Goal: Communication & Community: Answer question/provide support

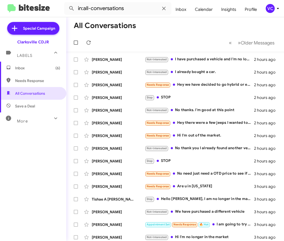
click at [188, 30] on mat-toolbar-row "All Conversations" at bounding box center [174, 25] width 217 height 17
click at [123, 60] on div "[PERSON_NAME]" at bounding box center [118, 59] width 53 height 5
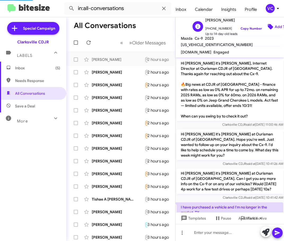
scroll to position [34, 0]
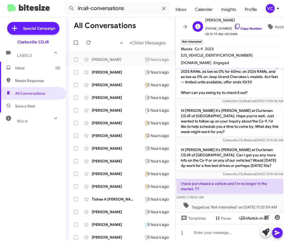
click at [252, 28] on link "Copy Number" at bounding box center [248, 28] width 28 height 4
click at [205, 132] on p "Hi [PERSON_NAME] it's [PERSON_NAME] at Ourisman CDJR of [GEOGRAPHIC_DATA]. Hope…" at bounding box center [229, 121] width 106 height 31
click at [243, 28] on link "Copy Number" at bounding box center [248, 28] width 28 height 4
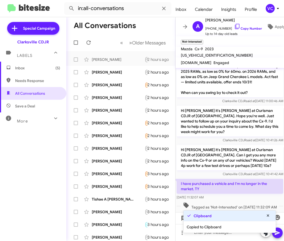
click at [203, 186] on p "I have purchased a vehicle and I'm no longer in the market. TY" at bounding box center [229, 186] width 106 height 15
copy p "I have purchased a vehicle and I'm no longer in the market. TY"
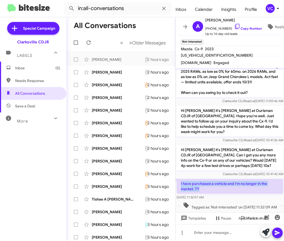
click at [247, 163] on p "Hi [PERSON_NAME] it's [PERSON_NAME] at Ourisman CDJR of [GEOGRAPHIC_DATA]. Can …" at bounding box center [229, 157] width 106 height 25
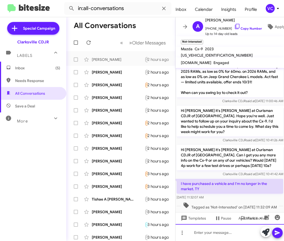
click at [230, 238] on div at bounding box center [229, 232] width 109 height 17
click at [275, 232] on icon at bounding box center [276, 233] width 5 height 5
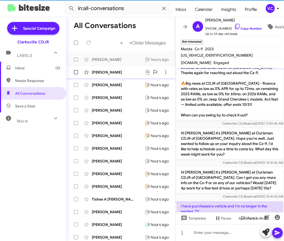
click at [110, 71] on div "[PERSON_NAME]" at bounding box center [118, 72] width 53 height 5
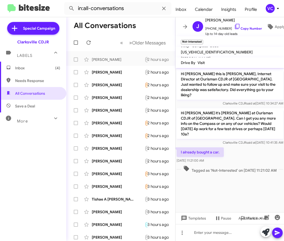
click at [226, 186] on cdk-virtual-scroll-viewport "Hi [PERSON_NAME] this is [PERSON_NAME], Internet Director at Ourisman CDJR of […" at bounding box center [229, 140] width 109 height 144
click at [237, 27] on link "Copy Number" at bounding box center [248, 28] width 28 height 4
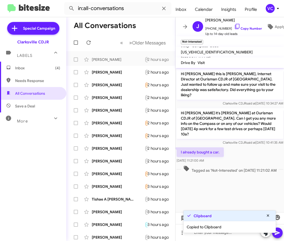
click at [222, 182] on cdk-virtual-scroll-viewport "Hi [PERSON_NAME] this is [PERSON_NAME], Internet Director at Ourisman CDJR of […" at bounding box center [229, 140] width 109 height 144
click at [229, 149] on div "I already bought a car. [DATE] 11:21:00 AM" at bounding box center [229, 155] width 109 height 18
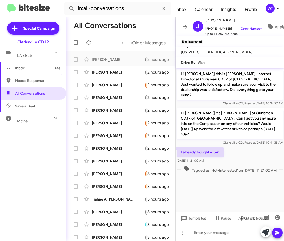
drag, startPoint x: 179, startPoint y: 141, endPoint x: 227, endPoint y: 154, distance: 49.5
click at [227, 154] on div "I already bought a car. [DATE] 11:21:00 AM" at bounding box center [229, 155] width 109 height 18
drag, startPoint x: 207, startPoint y: 145, endPoint x: 267, endPoint y: 128, distance: 62.5
click at [267, 128] on p "Hi [PERSON_NAME] it's [PERSON_NAME] at Ourisman CDJR of [GEOGRAPHIC_DATA]. Can …" at bounding box center [229, 123] width 106 height 31
drag, startPoint x: 179, startPoint y: 143, endPoint x: 221, endPoint y: 156, distance: 44.1
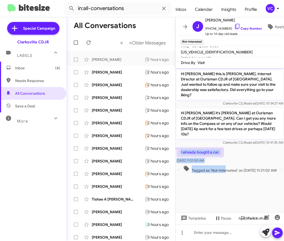
click at [221, 156] on div "Hi [PERSON_NAME] this is [PERSON_NAME], Internet Director at Ourisman CDJR of […" at bounding box center [229, 121] width 109 height 106
click at [242, 149] on div "I already bought a car. [DATE] 11:21:00 AM" at bounding box center [229, 155] width 109 height 18
drag, startPoint x: 177, startPoint y: 141, endPoint x: 220, endPoint y: 150, distance: 44.3
click at [220, 150] on div "I already bought a car. [DATE] 11:21:00 AM" at bounding box center [199, 156] width 47 height 16
copy div "I already bought a car. [DATE] 11:21:00 AM"
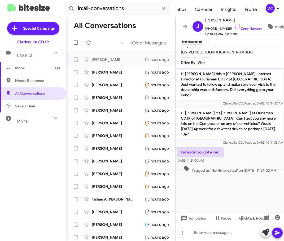
click at [250, 186] on cdk-virtual-scroll-viewport "Hi [PERSON_NAME] this is [PERSON_NAME], Internet Director at Ourisman CDJR of […" at bounding box center [229, 140] width 109 height 144
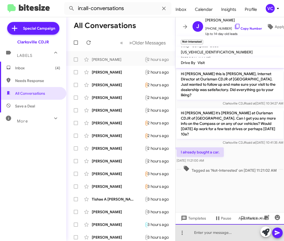
click at [207, 237] on div at bounding box center [229, 232] width 109 height 17
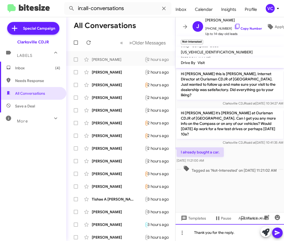
click at [247, 233] on div "Thank you for the reply." at bounding box center [229, 232] width 109 height 17
click at [277, 236] on span at bounding box center [277, 233] width 6 height 11
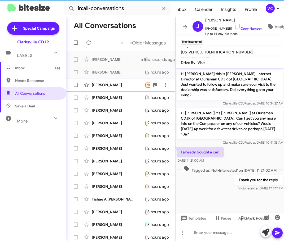
click at [108, 87] on div "[PERSON_NAME]" at bounding box center [118, 84] width 53 height 5
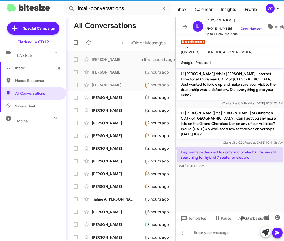
click at [231, 179] on cdk-virtual-scroll-viewport "Hi [PERSON_NAME] this is [PERSON_NAME], Internet Director at Ourisman CDJR of […" at bounding box center [229, 140] width 109 height 144
click at [241, 191] on cdk-virtual-scroll-viewport "Hi [PERSON_NAME] this is [PERSON_NAME], Internet Director at Ourisman CDJR of […" at bounding box center [229, 140] width 109 height 144
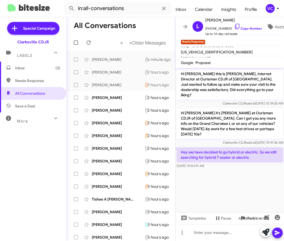
click at [224, 196] on cdk-virtual-scroll-viewport "Hi [PERSON_NAME] this is [PERSON_NAME], Internet Director at Ourisman CDJR of […" at bounding box center [229, 140] width 109 height 144
click at [230, 185] on cdk-virtual-scroll-viewport "Hi [PERSON_NAME] this is [PERSON_NAME], Internet Director at Ourisman CDJR of […" at bounding box center [229, 140] width 109 height 144
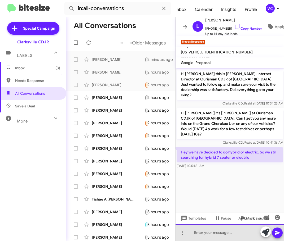
click at [227, 233] on div at bounding box center [229, 232] width 109 height 17
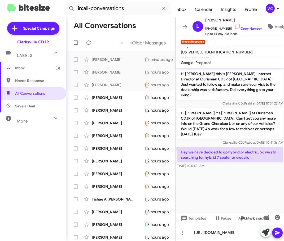
click at [240, 168] on cdk-virtual-scroll-viewport "Hi [PERSON_NAME] this is [PERSON_NAME], Internet Director at Ourisman CDJR of […" at bounding box center [229, 140] width 109 height 144
click at [277, 235] on icon at bounding box center [277, 233] width 6 height 6
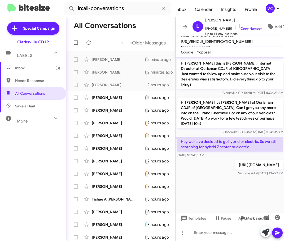
click at [239, 194] on cdk-virtual-scroll-viewport "Hi [PERSON_NAME] this is [PERSON_NAME], Internet Director at Ourisman CDJR of […" at bounding box center [229, 134] width 109 height 155
click at [237, 194] on cdk-virtual-scroll-viewport "Hi [PERSON_NAME] this is [PERSON_NAME], Internet Director at Ourisman CDJR of […" at bounding box center [229, 134] width 109 height 155
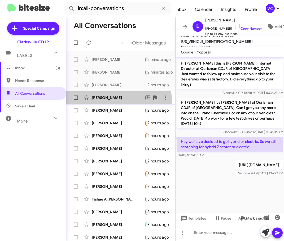
click at [116, 100] on div "[PERSON_NAME] Stop STOP 2 hours ago" at bounding box center [120, 97] width 100 height 11
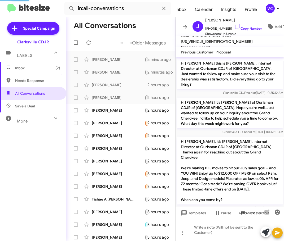
scroll to position [439, 0]
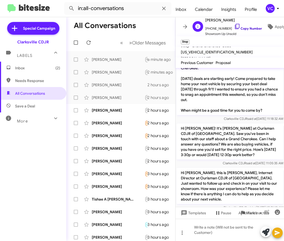
click at [243, 26] on link "Copy Number" at bounding box center [248, 28] width 28 height 4
drag, startPoint x: 249, startPoint y: 184, endPoint x: 233, endPoint y: 186, distance: 16.2
click at [250, 184] on div "Hi [PERSON_NAME], this is [PERSON_NAME], Internet Director at Ourisman CDJR of …" at bounding box center [229, 189] width 109 height 44
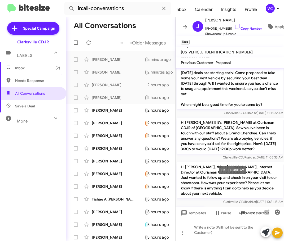
scroll to position [450, 0]
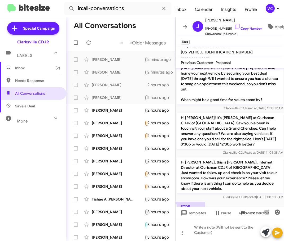
click at [244, 219] on div at bounding box center [229, 226] width 109 height 15
click at [179, 161] on p "Hi [PERSON_NAME], this is [PERSON_NAME], Internet Director at Ourisman CDJR of …" at bounding box center [229, 176] width 106 height 36
drag, startPoint x: 180, startPoint y: 180, endPoint x: 217, endPoint y: 190, distance: 38.0
click at [205, 202] on div "STOP [DATE] 10:49:20 AM" at bounding box center [190, 210] width 28 height 16
copy div "STOP [DATE] 10:49:20 AM"
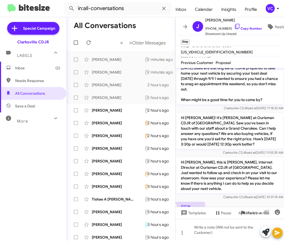
click at [271, 219] on div at bounding box center [229, 226] width 109 height 15
click at [109, 113] on div "[PERSON_NAME] Not-Interested No thanks. I'm good at this point 2 hours ago" at bounding box center [120, 110] width 100 height 11
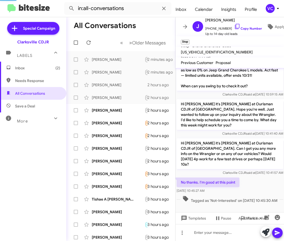
scroll to position [75, 0]
click at [256, 177] on div "No thanks. I'm good at this point [DATE] 10:45:27 AM" at bounding box center [229, 186] width 109 height 18
click at [256, 179] on div "No thanks. I'm good at this point [DATE] 10:45:27 AM" at bounding box center [229, 186] width 109 height 18
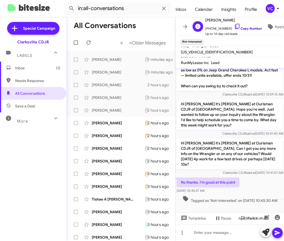
click at [248, 26] on link "Copy Number" at bounding box center [248, 28] width 28 height 4
drag, startPoint x: 263, startPoint y: 177, endPoint x: 202, endPoint y: 177, distance: 61.2
click at [262, 177] on div "No thanks. I'm good at this point [DATE] 10:45:27 AM" at bounding box center [229, 186] width 109 height 18
drag, startPoint x: 177, startPoint y: 176, endPoint x: 220, endPoint y: 186, distance: 44.0
click at [220, 186] on div "No thanks. I'm good at this point [DATE] 10:45:27 AM" at bounding box center [207, 186] width 63 height 16
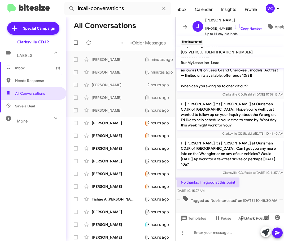
copy div "No thanks. I'm good at this point [DATE] 10:45:27 AM"
click at [256, 201] on span "Tagged as 'Not-Interested' on [DATE] 10:45:30 AM" at bounding box center [229, 200] width 99 height 8
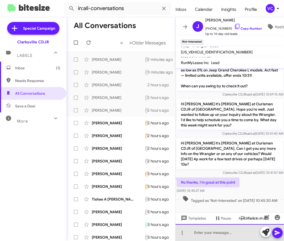
click at [205, 233] on div at bounding box center [229, 232] width 109 height 17
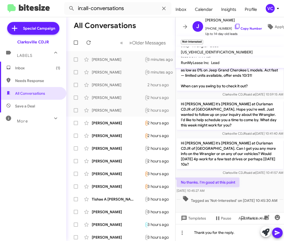
click at [276, 233] on icon at bounding box center [277, 233] width 6 height 6
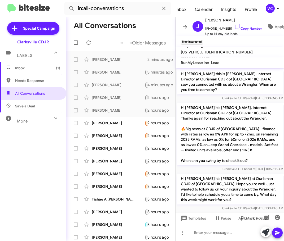
click at [233, 150] on p "Hi [PERSON_NAME] it's [PERSON_NAME], Internet Director at Ourisman CDJR of [GEO…" at bounding box center [229, 134] width 106 height 63
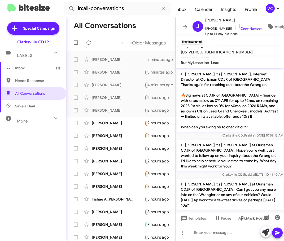
scroll to position [94, 0]
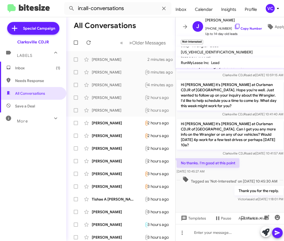
click at [265, 176] on span "Tagged as 'Not-Interested' on [DATE] 10:45:30 AM" at bounding box center [229, 180] width 99 height 8
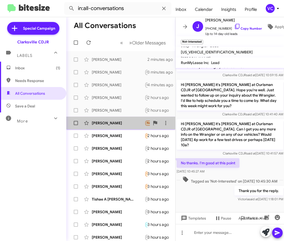
click at [121, 124] on div "[PERSON_NAME]" at bounding box center [118, 123] width 53 height 5
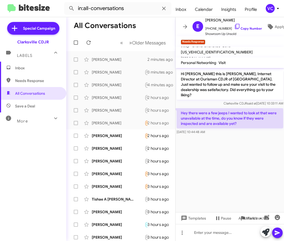
click at [237, 161] on cdk-virtual-scroll-viewport "Hi [PERSON_NAME] this is [PERSON_NAME], Internet Director at Ourisman CDJR of […" at bounding box center [229, 140] width 109 height 144
drag, startPoint x: 232, startPoint y: 162, endPoint x: 232, endPoint y: 165, distance: 3.2
click at [232, 164] on cdk-virtual-scroll-viewport "Hi [PERSON_NAME] this is [PERSON_NAME], Internet Director at Ourisman CDJR of […" at bounding box center [229, 140] width 109 height 144
click at [226, 168] on cdk-virtual-scroll-viewport "Hi [PERSON_NAME] this is [PERSON_NAME], Internet Director at Ourisman CDJR of […" at bounding box center [229, 140] width 109 height 144
click at [225, 169] on cdk-virtual-scroll-viewport "Hi [PERSON_NAME] this is [PERSON_NAME], Internet Director at Ourisman CDJR of […" at bounding box center [229, 140] width 109 height 144
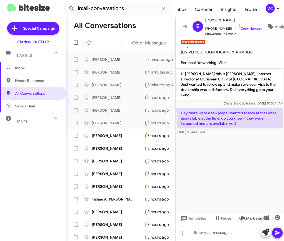
click at [225, 169] on cdk-virtual-scroll-viewport "Hi [PERSON_NAME] this is [PERSON_NAME], Internet Director at Ourisman CDJR of […" at bounding box center [229, 140] width 109 height 144
click at [227, 170] on cdk-virtual-scroll-viewport "Hi [PERSON_NAME] this is [PERSON_NAME], Internet Director at Ourisman CDJR of […" at bounding box center [229, 140] width 109 height 144
click at [228, 170] on cdk-virtual-scroll-viewport "Hi [PERSON_NAME] this is [PERSON_NAME], Internet Director at Ourisman CDJR of […" at bounding box center [229, 140] width 109 height 144
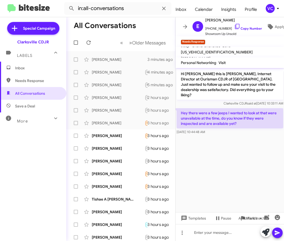
click at [248, 159] on cdk-virtual-scroll-viewport "Hi [PERSON_NAME] this is [PERSON_NAME], Internet Director at Ourisman CDJR of […" at bounding box center [229, 140] width 109 height 144
click at [239, 152] on cdk-virtual-scroll-viewport "Hi [PERSON_NAME] this is [PERSON_NAME], Internet Director at Ourisman CDJR of […" at bounding box center [229, 140] width 109 height 144
click at [250, 81] on p "Hi [PERSON_NAME] this is [PERSON_NAME], Internet Director at Ourisman CDJR of […" at bounding box center [229, 84] width 106 height 31
click at [252, 164] on cdk-virtual-scroll-viewport "Hi [PERSON_NAME] this is [PERSON_NAME], Internet Director at Ourisman CDJR of […" at bounding box center [229, 140] width 109 height 144
drag, startPoint x: 235, startPoint y: 118, endPoint x: 260, endPoint y: 124, distance: 25.8
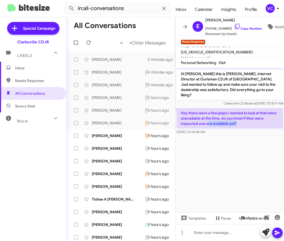
click at [255, 118] on p "Hey there were a few jeeps I wanted to look at that were unavailable at the tim…" at bounding box center [229, 118] width 106 height 20
click at [266, 155] on cdk-virtual-scroll-viewport "Hi [PERSON_NAME] this is [PERSON_NAME], Internet Director at Ourisman CDJR of […" at bounding box center [229, 140] width 109 height 144
click at [266, 158] on cdk-virtual-scroll-viewport "Hi [PERSON_NAME] this is [PERSON_NAME], Internet Director at Ourisman CDJR of […" at bounding box center [229, 140] width 109 height 144
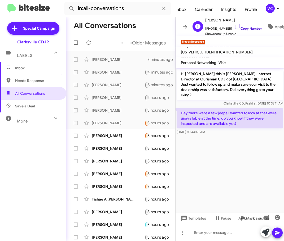
click at [247, 26] on link "Copy Number" at bounding box center [248, 28] width 28 height 4
click at [251, 166] on cdk-virtual-scroll-viewport "Hi [PERSON_NAME] this is [PERSON_NAME], Internet Director at Ourisman CDJR of […" at bounding box center [229, 140] width 109 height 144
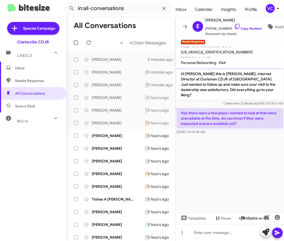
click at [251, 166] on cdk-virtual-scroll-viewport "Hi [PERSON_NAME] this is [PERSON_NAME], Internet Director at Ourisman CDJR of […" at bounding box center [229, 140] width 109 height 144
click at [256, 175] on cdk-virtual-scroll-viewport "Hi [PERSON_NAME] this is [PERSON_NAME], Internet Director at Ourisman CDJR of […" at bounding box center [229, 140] width 109 height 144
click at [218, 172] on cdk-virtual-scroll-viewport "Hi [PERSON_NAME] this is [PERSON_NAME], Internet Director at Ourisman CDJR of […" at bounding box center [229, 140] width 109 height 144
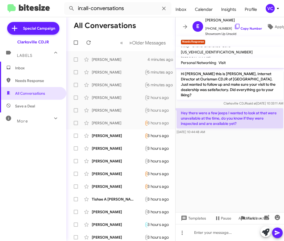
click at [243, 163] on cdk-virtual-scroll-viewport "Hi [PERSON_NAME] this is [PERSON_NAME], Internet Director at Ourisman CDJR of […" at bounding box center [229, 140] width 109 height 144
click at [226, 162] on cdk-virtual-scroll-viewport "Hi [PERSON_NAME] this is [PERSON_NAME], Internet Director at Ourisman CDJR of […" at bounding box center [229, 140] width 109 height 144
click at [222, 152] on cdk-virtual-scroll-viewport "Hi [PERSON_NAME] this is [PERSON_NAME], Internet Director at Ourisman CDJR of […" at bounding box center [229, 140] width 109 height 144
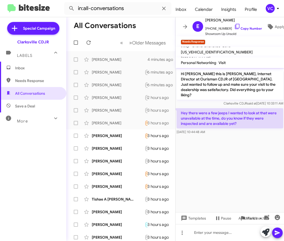
click at [224, 180] on cdk-virtual-scroll-viewport "Hi [PERSON_NAME] this is [PERSON_NAME], Internet Director at Ourisman CDJR of […" at bounding box center [229, 140] width 109 height 144
click at [251, 184] on cdk-virtual-scroll-viewport "Hi [PERSON_NAME] this is [PERSON_NAME], Internet Director at Ourisman CDJR of […" at bounding box center [229, 140] width 109 height 144
click at [235, 233] on div at bounding box center [229, 232] width 109 height 17
click at [236, 161] on cdk-virtual-scroll-viewport "Hi [PERSON_NAME] this is [PERSON_NAME], Internet Director at Ourisman CDJR of […" at bounding box center [229, 140] width 109 height 144
click at [248, 161] on cdk-virtual-scroll-viewport "Hi [PERSON_NAME] this is [PERSON_NAME], Internet Director at Ourisman CDJR of […" at bounding box center [229, 140] width 109 height 144
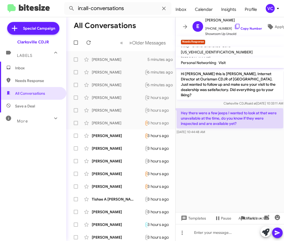
click at [264, 153] on cdk-virtual-scroll-viewport "Hi [PERSON_NAME] this is [PERSON_NAME], Internet Director at Ourisman CDJR of […" at bounding box center [229, 140] width 109 height 144
click at [262, 140] on cdk-virtual-scroll-viewport "Hi [PERSON_NAME] this is [PERSON_NAME], Internet Director at Ourisman CDJR of […" at bounding box center [229, 140] width 109 height 144
click at [227, 164] on cdk-virtual-scroll-viewport "Hi [PERSON_NAME] this is [PERSON_NAME], Internet Director at Ourisman CDJR of […" at bounding box center [229, 140] width 109 height 144
click at [222, 144] on cdk-virtual-scroll-viewport "Hi [PERSON_NAME] this is [PERSON_NAME], Internet Director at Ourisman CDJR of […" at bounding box center [229, 140] width 109 height 144
click at [203, 86] on p "Hi [PERSON_NAME] this is [PERSON_NAME], Internet Director at Ourisman CDJR of […" at bounding box center [229, 84] width 106 height 31
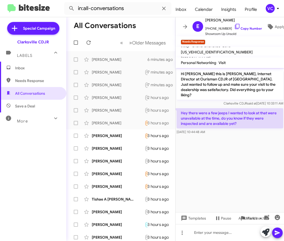
click at [230, 179] on cdk-virtual-scroll-viewport "Hi [PERSON_NAME] this is [PERSON_NAME], Internet Director at Ourisman CDJR of […" at bounding box center [229, 140] width 109 height 144
drag, startPoint x: 253, startPoint y: 163, endPoint x: 251, endPoint y: 156, distance: 7.9
click at [253, 161] on cdk-virtual-scroll-viewport "Hi [PERSON_NAME] this is [PERSON_NAME], Internet Director at Ourisman CDJR of […" at bounding box center [229, 140] width 109 height 144
click at [221, 232] on div at bounding box center [229, 232] width 109 height 17
drag, startPoint x: 253, startPoint y: 190, endPoint x: 242, endPoint y: 231, distance: 42.5
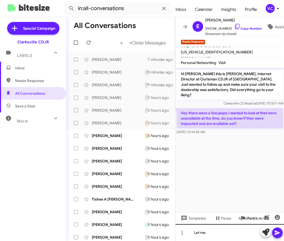
click at [253, 190] on cdk-virtual-scroll-viewport "Hi [PERSON_NAME] this is [PERSON_NAME], Internet Director at Ourisman CDJR of […" at bounding box center [229, 140] width 109 height 144
click at [226, 232] on div "Let me" at bounding box center [229, 232] width 109 height 17
click at [253, 231] on div "Okay I'm going to check for you." at bounding box center [229, 232] width 109 height 17
click at [253, 232] on div "Okay I'm going to check for you." at bounding box center [229, 232] width 109 height 17
click at [279, 233] on icon at bounding box center [276, 233] width 5 height 5
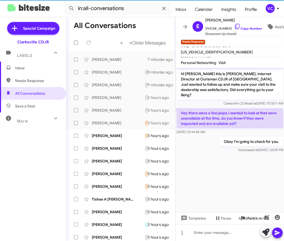
click at [223, 154] on cdk-virtual-scroll-viewport "Hi [PERSON_NAME] this is [PERSON_NAME], Internet Director at Ourisman CDJR of […" at bounding box center [229, 140] width 109 height 144
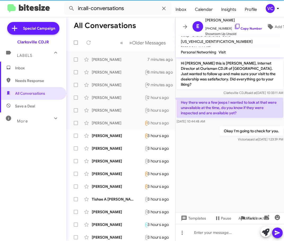
click at [225, 166] on cdk-virtual-scroll-viewport "Hi [PERSON_NAME] this is [PERSON_NAME], Internet Director at Ourisman CDJR of […" at bounding box center [229, 134] width 109 height 155
click at [226, 166] on cdk-virtual-scroll-viewport "Hi [PERSON_NAME] this is [PERSON_NAME], Internet Director at Ourisman CDJR of […" at bounding box center [229, 134] width 109 height 155
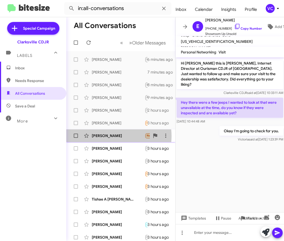
click at [109, 136] on div "[PERSON_NAME]" at bounding box center [118, 135] width 53 height 5
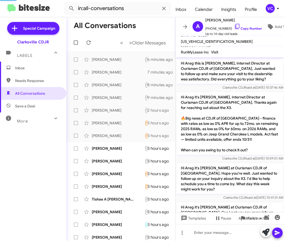
scroll to position [48, 0]
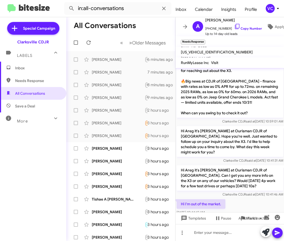
click at [253, 205] on div "Hi I'm out of the market. [DATE] 10:44:42 AM" at bounding box center [229, 207] width 109 height 18
click at [244, 29] on span "[PHONE_NUMBER] Copy Number" at bounding box center [233, 27] width 57 height 8
click at [246, 27] on link "Copy Number" at bounding box center [248, 28] width 28 height 4
click at [232, 204] on div "Hi I'm out of the market. [DATE] 10:44:42 AM" at bounding box center [229, 207] width 109 height 18
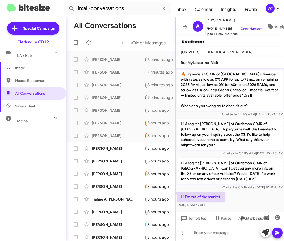
scroll to position [58, 0]
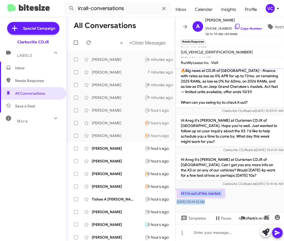
drag, startPoint x: 180, startPoint y: 195, endPoint x: 215, endPoint y: 207, distance: 36.2
click at [215, 207] on cdk-virtual-scroll-viewport "Hi Areg this is [PERSON_NAME], Internet Director at Ourisman CDJR of [GEOGRAPHI…" at bounding box center [229, 140] width 109 height 144
copy div "Hi I'm out of the market. [DATE] 10:44:42 AM"
click at [253, 191] on div "Hi Areg this is [PERSON_NAME], Internet Director at Ourisman CDJR of [GEOGRAPHI…" at bounding box center [229, 108] width 109 height 196
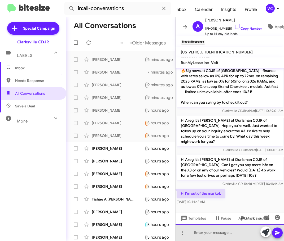
click at [215, 237] on div at bounding box center [229, 232] width 109 height 17
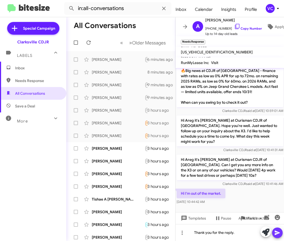
click at [274, 234] on icon at bounding box center [277, 233] width 6 height 6
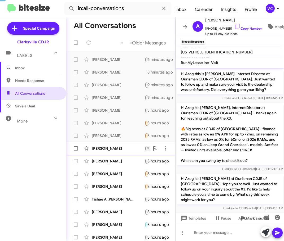
click at [108, 150] on div "[PERSON_NAME]" at bounding box center [118, 148] width 53 height 5
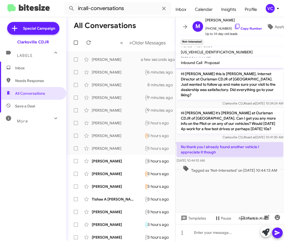
drag, startPoint x: 264, startPoint y: 189, endPoint x: 241, endPoint y: 124, distance: 68.4
click at [263, 188] on cdk-virtual-scroll-viewport "Hi [PERSON_NAME] this is [PERSON_NAME], Internet Director at Ourisman CDJR of […" at bounding box center [229, 140] width 109 height 144
click at [242, 24] on span "[PHONE_NUMBER] Copy Number" at bounding box center [233, 27] width 57 height 8
click at [239, 26] on link "Copy Number" at bounding box center [248, 28] width 28 height 4
click at [246, 190] on cdk-virtual-scroll-viewport "Hi [PERSON_NAME] this is [PERSON_NAME], Internet Director at Ourisman CDJR of […" at bounding box center [229, 140] width 109 height 144
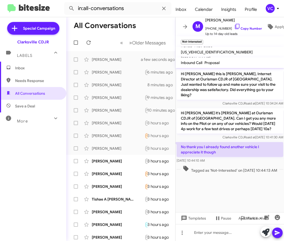
click at [179, 117] on p "Hi [PERSON_NAME] it's [PERSON_NAME] at Ourisman CDJR of [GEOGRAPHIC_DATA]. Can …" at bounding box center [229, 120] width 106 height 25
drag, startPoint x: 175, startPoint y: 139, endPoint x: 205, endPoint y: 148, distance: 31.0
click at [227, 154] on div "No thank you I already found another vehicle I appreciate it though [DATE] 10:4…" at bounding box center [229, 152] width 106 height 21
click at [192, 135] on div "Clarksville CDJR said at [DATE] 10:41:30 AM" at bounding box center [229, 137] width 106 height 5
drag, startPoint x: 176, startPoint y: 141, endPoint x: 228, endPoint y: 156, distance: 53.8
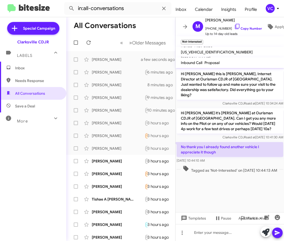
click at [228, 156] on div "No thank you I already found another vehicle I appreciate it though [DATE] 10:4…" at bounding box center [229, 152] width 109 height 23
copy div "No thank you I already found another vehicle I appreciate it though [DATE] 10:4…"
click at [255, 184] on cdk-virtual-scroll-viewport "Hi [PERSON_NAME] this is [PERSON_NAME], Internet Director at Ourisman CDJR of […" at bounding box center [229, 140] width 109 height 144
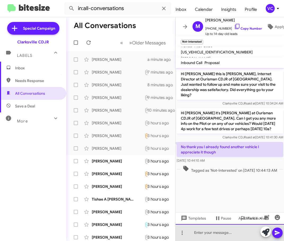
click at [235, 233] on div at bounding box center [229, 232] width 109 height 17
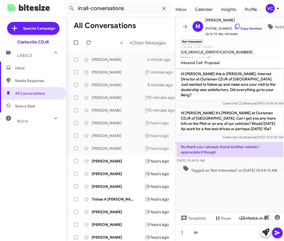
click at [229, 170] on span "Tagged as 'Not-Interested' on [DATE] 10:44:13 AM" at bounding box center [229, 170] width 99 height 8
click at [182, 126] on p "Hi [PERSON_NAME] it's [PERSON_NAME] at Ourisman CDJR of [GEOGRAPHIC_DATA]. Can …" at bounding box center [229, 120] width 106 height 25
drag, startPoint x: 179, startPoint y: 140, endPoint x: 227, endPoint y: 154, distance: 49.8
click at [227, 154] on div "No thank you I already found another vehicle I appreciate it though [DATE] 10:4…" at bounding box center [229, 152] width 106 height 21
copy div "No thank you I already found another vehicle I appreciate it though [DATE] 10:4…"
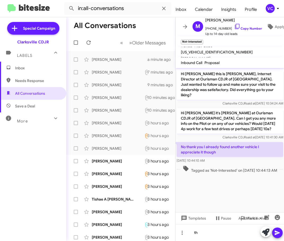
click at [240, 191] on cdk-virtual-scroll-viewport "Hi [PERSON_NAME] this is [PERSON_NAME], Internet Director at Ourisman CDJR of […" at bounding box center [229, 140] width 109 height 144
click at [233, 192] on cdk-virtual-scroll-viewport "Hi [PERSON_NAME] this is [PERSON_NAME], Internet Director at Ourisman CDJR of […" at bounding box center [229, 140] width 109 height 144
drag, startPoint x: 233, startPoint y: 192, endPoint x: 235, endPoint y: 159, distance: 32.6
click at [233, 192] on cdk-virtual-scroll-viewport "Hi [PERSON_NAME] this is [PERSON_NAME], Internet Director at Ourisman CDJR of […" at bounding box center [229, 140] width 109 height 144
click at [236, 150] on p "No thank you I already found another vehicle I appreciate it though" at bounding box center [229, 149] width 106 height 15
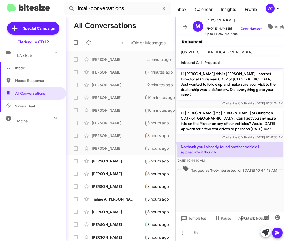
click at [240, 185] on cdk-virtual-scroll-viewport "Hi [PERSON_NAME] this is [PERSON_NAME], Internet Director at Ourisman CDJR of […" at bounding box center [229, 140] width 109 height 144
click at [236, 191] on cdk-virtual-scroll-viewport "Hi [PERSON_NAME] this is [PERSON_NAME], Internet Director at Ourisman CDJR of […" at bounding box center [229, 140] width 109 height 144
click at [235, 191] on cdk-virtual-scroll-viewport "Hi [PERSON_NAME] this is [PERSON_NAME], Internet Director at Ourisman CDJR of […" at bounding box center [229, 140] width 109 height 144
click at [234, 108] on p "Hi [PERSON_NAME] it's [PERSON_NAME] at Ourisman CDJR of [GEOGRAPHIC_DATA]. Can …" at bounding box center [229, 120] width 106 height 25
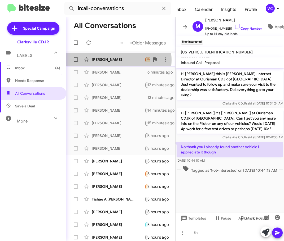
click at [117, 60] on div "[PERSON_NAME]" at bounding box center [118, 59] width 53 height 5
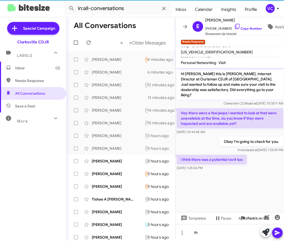
click at [245, 177] on cdk-virtual-scroll-viewport "Hi [PERSON_NAME] this is [PERSON_NAME], Internet Director at Ourisman CDJR of […" at bounding box center [229, 140] width 109 height 144
click at [196, 137] on div "Okay I'm going to check for you. [PERSON_NAME] said at [DATE] 1:23:40 PM" at bounding box center [229, 145] width 109 height 18
drag, startPoint x: 209, startPoint y: 158, endPoint x: 225, endPoint y: 175, distance: 22.9
click at [209, 158] on p "i think there was a potential rav4 too" at bounding box center [211, 160] width 70 height 10
drag, startPoint x: 227, startPoint y: 177, endPoint x: 231, endPoint y: 180, distance: 4.2
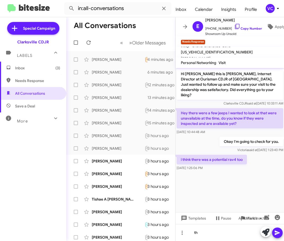
click at [227, 177] on cdk-virtual-scroll-viewport "Hi [PERSON_NAME] this is [PERSON_NAME], Internet Director at Ourisman CDJR of […" at bounding box center [229, 140] width 109 height 144
click at [231, 180] on cdk-virtual-scroll-viewport "Hi [PERSON_NAME] this is [PERSON_NAME], Internet Director at Ourisman CDJR of […" at bounding box center [229, 140] width 109 height 144
click at [250, 207] on cdk-virtual-scroll-viewport "Hi [PERSON_NAME] this is [PERSON_NAME], Internet Director at Ourisman CDJR of […" at bounding box center [229, 140] width 109 height 144
click at [249, 186] on cdk-virtual-scroll-viewport "Hi [PERSON_NAME] this is [PERSON_NAME], Internet Director at Ourisman CDJR of […" at bounding box center [229, 140] width 109 height 144
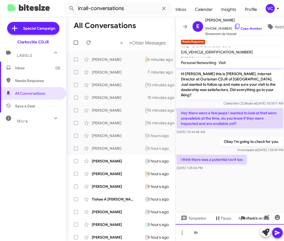
click at [219, 237] on div "th" at bounding box center [229, 232] width 109 height 17
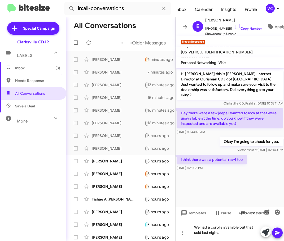
drag, startPoint x: 281, startPoint y: 234, endPoint x: 278, endPoint y: 234, distance: 3.3
click at [281, 234] on button at bounding box center [277, 233] width 11 height 11
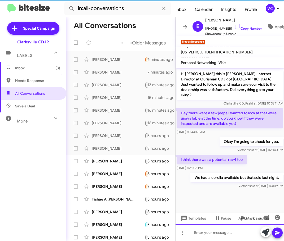
click at [211, 237] on div at bounding box center [229, 232] width 109 height 17
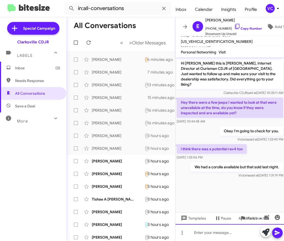
click at [213, 234] on div at bounding box center [229, 232] width 109 height 17
click at [204, 233] on div "the 21 Limited" at bounding box center [229, 232] width 109 height 17
click at [257, 234] on div "the 21 Jeep Grand Cherokee Limited" at bounding box center [229, 232] width 109 height 17
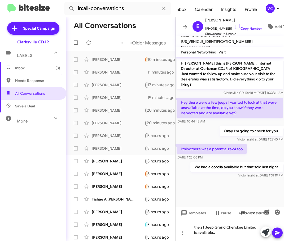
click at [278, 233] on icon at bounding box center [276, 233] width 5 height 5
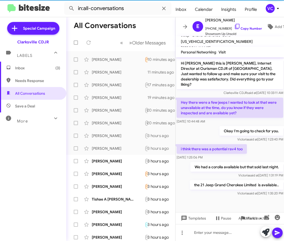
click at [256, 143] on div "i think there was a potential rav4 too [DATE] 1:25:06 PM" at bounding box center [229, 152] width 109 height 18
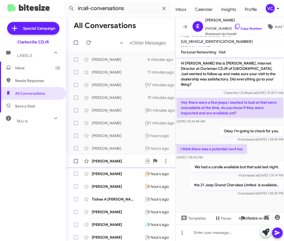
click at [126, 161] on div "[PERSON_NAME]" at bounding box center [118, 161] width 53 height 5
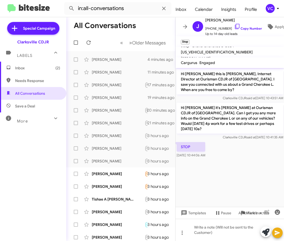
drag, startPoint x: 242, startPoint y: 168, endPoint x: 241, endPoint y: 123, distance: 45.8
click at [241, 159] on cdk-virtual-scroll-viewport "Hi [PERSON_NAME] this is [PERSON_NAME], Internet Director at Ourisman CDJR of […" at bounding box center [229, 137] width 109 height 139
click at [251, 27] on link "Copy Number" at bounding box center [248, 28] width 28 height 4
click at [245, 152] on div "STOP [DATE] 10:44:06 AM" at bounding box center [229, 150] width 109 height 18
click at [246, 26] on link "Copy Number" at bounding box center [248, 28] width 28 height 4
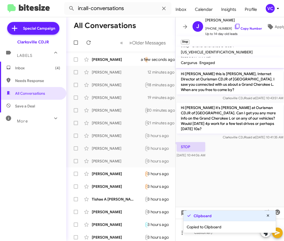
click at [251, 170] on cdk-virtual-scroll-viewport "Hi [PERSON_NAME] this is [PERSON_NAME], Internet Director at Ourisman CDJR of […" at bounding box center [229, 137] width 109 height 139
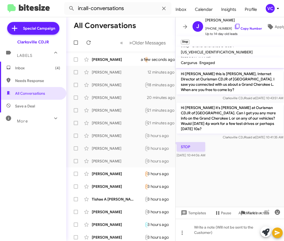
click at [259, 178] on cdk-virtual-scroll-viewport "Hi [PERSON_NAME] this is [PERSON_NAME], Internet Director at Ourisman CDJR of […" at bounding box center [229, 137] width 109 height 139
click at [225, 233] on mat-tooltip-component "Auto Fields (Ctrl+Shift+A)" at bounding box center [246, 226] width 43 height 16
click at [237, 200] on cdk-virtual-scroll-viewport "Hi [PERSON_NAME] this is [PERSON_NAME], Internet Director at Ourisman CDJR of […" at bounding box center [229, 137] width 109 height 139
click at [252, 179] on cdk-virtual-scroll-viewport "Hi [PERSON_NAME] this is [PERSON_NAME], Internet Director at Ourisman CDJR of […" at bounding box center [229, 137] width 109 height 139
click at [224, 182] on cdk-virtual-scroll-viewport "Hi [PERSON_NAME] this is [PERSON_NAME], Internet Director at Ourisman CDJR of […" at bounding box center [229, 137] width 109 height 139
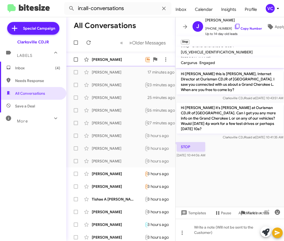
click at [108, 59] on div "[PERSON_NAME]" at bounding box center [118, 59] width 53 height 5
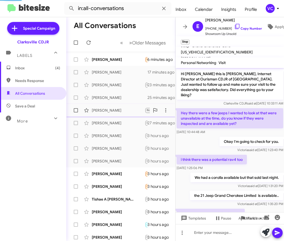
scroll to position [17, 0]
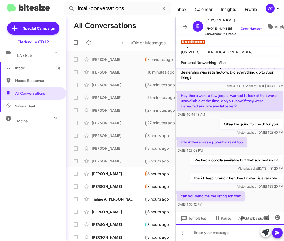
click at [219, 235] on div at bounding box center [229, 232] width 109 height 17
click at [229, 241] on div "[URL][DOMAIN_NAME]" at bounding box center [229, 232] width 109 height 17
click at [279, 235] on icon at bounding box center [277, 233] width 6 height 6
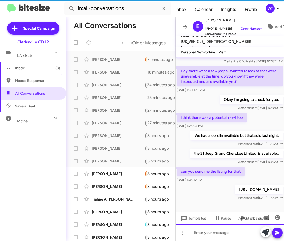
scroll to position [37, 0]
click at [260, 185] on p "[URL][DOMAIN_NAME]" at bounding box center [258, 190] width 48 height 10
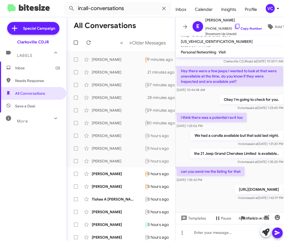
drag, startPoint x: 268, startPoint y: 164, endPoint x: 257, endPoint y: 128, distance: 37.3
click at [268, 166] on div "can you send me the listing for that [DATE] 1:35:42 PM" at bounding box center [229, 175] width 109 height 18
click at [264, 160] on span "[PERSON_NAME] said at [DATE] 1:35:20 PM" at bounding box center [260, 162] width 46 height 4
drag, startPoint x: 219, startPoint y: 202, endPoint x: 265, endPoint y: 146, distance: 72.4
click at [219, 200] on cdk-virtual-scroll-viewport "Hi [PERSON_NAME] this is [PERSON_NAME], Internet Director at Ourisman CDJR of […" at bounding box center [229, 134] width 109 height 155
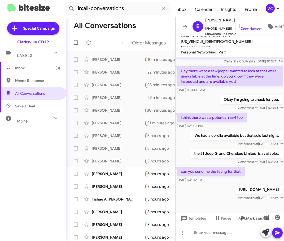
click at [265, 149] on p "the 21 Jeep Grand Cherokee Limited is available.." at bounding box center [235, 154] width 93 height 10
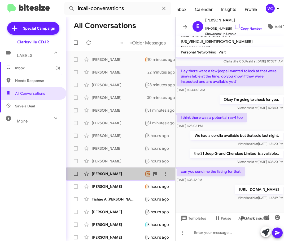
click at [136, 177] on div "[PERSON_NAME] Needs Response No need just need a OTD price to see if I can get …" at bounding box center [120, 174] width 100 height 11
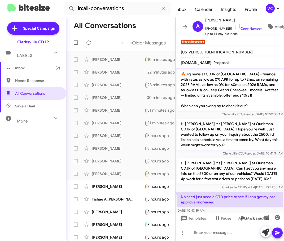
scroll to position [58, 0]
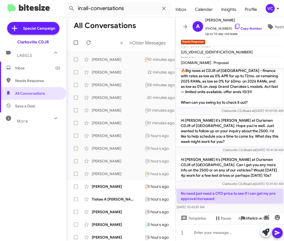
click at [244, 200] on mat-tooltip-component "Auto Fields (Ctrl+Shift+A)" at bounding box center [246, 206] width 43 height 16
drag, startPoint x: 196, startPoint y: 187, endPoint x: 273, endPoint y: 183, distance: 76.9
click at [269, 188] on div "No need just need a OTD price to see if I can get my pre approval increased [DA…" at bounding box center [229, 199] width 109 height 23
click at [270, 174] on p "Hi [PERSON_NAME] it's [PERSON_NAME] at Ourisman CDJR of [GEOGRAPHIC_DATA]. Can …" at bounding box center [229, 167] width 106 height 25
click at [271, 182] on span "Clarksville CDJR said at [DATE] 10:41:50 AM" at bounding box center [252, 184] width 61 height 4
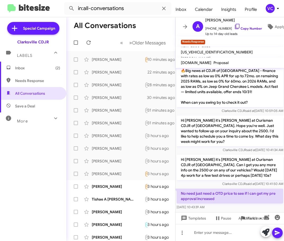
click at [271, 182] on span "Clarksville CDJR said at [DATE] 10:41:50 AM" at bounding box center [252, 184] width 61 height 4
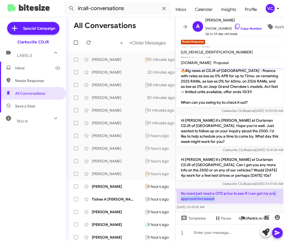
drag, startPoint x: 185, startPoint y: 194, endPoint x: 239, endPoint y: 191, distance: 53.8
click at [239, 191] on p "No need just need a OTD price to see if I can get my pre approval increased" at bounding box center [229, 196] width 106 height 15
click at [243, 205] on div "[DATE] 10:43:39 AM" at bounding box center [229, 207] width 106 height 5
click at [248, 159] on p "Hi [PERSON_NAME] it's [PERSON_NAME] at Ourisman CDJR of [GEOGRAPHIC_DATA]. Can …" at bounding box center [229, 167] width 106 height 25
click at [245, 31] on span "Up to 14-day-old leads" at bounding box center [233, 33] width 57 height 5
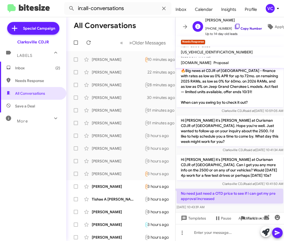
click at [245, 26] on link "Copy Number" at bounding box center [248, 28] width 28 height 4
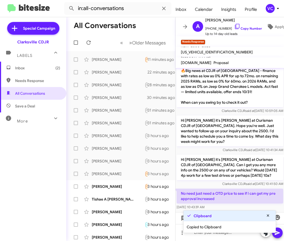
click at [245, 141] on div "Hi [PERSON_NAME] it's [PERSON_NAME] at Ourisman CDJR of [GEOGRAPHIC_DATA]. Hope…" at bounding box center [229, 134] width 106 height 37
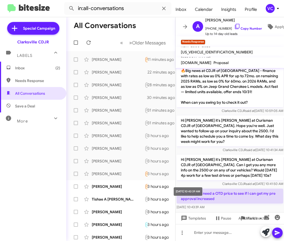
drag, startPoint x: 216, startPoint y: 203, endPoint x: 216, endPoint y: 205, distance: 2.7
click at [204, 205] on span "[DATE] 10:43:39 AM" at bounding box center [190, 207] width 28 height 4
drag, startPoint x: 175, startPoint y: 185, endPoint x: 250, endPoint y: 199, distance: 75.9
click at [250, 199] on div "No need just need a OTD price to see if I can get my pre approval increased [DA…" at bounding box center [229, 199] width 106 height 21
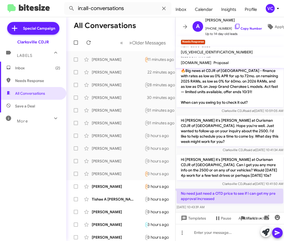
click at [208, 168] on p "Hi [PERSON_NAME] it's [PERSON_NAME] at Ourisman CDJR of [GEOGRAPHIC_DATA]. Can …" at bounding box center [229, 167] width 106 height 25
drag, startPoint x: 180, startPoint y: 188, endPoint x: 233, endPoint y: 202, distance: 54.7
click at [233, 202] on div "No need just need a OTD price to see if I can get my pre approval increased [DA…" at bounding box center [229, 199] width 106 height 21
copy div "No need just need a OTD price to see if I can get my pre approval increased [DA…"
click at [226, 235] on div at bounding box center [229, 232] width 109 height 17
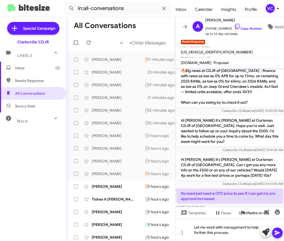
click at [277, 233] on icon at bounding box center [276, 233] width 5 height 5
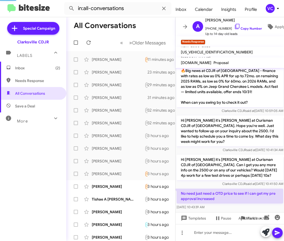
scroll to position [0, 0]
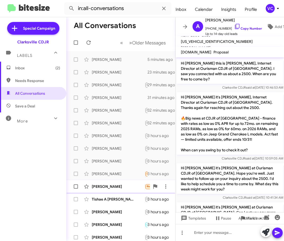
click at [122, 185] on div "[PERSON_NAME]" at bounding box center [118, 186] width 53 height 5
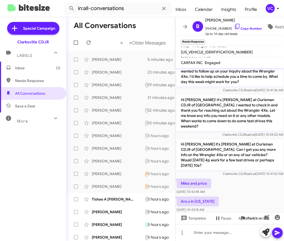
click at [243, 185] on div "Miles and price [DATE] 10:42:48 AM" at bounding box center [229, 187] width 109 height 18
click at [247, 190] on div "Miles and price [DATE] 10:42:48 AM" at bounding box center [229, 187] width 109 height 18
click at [246, 190] on div "Miles and price [DATE] 10:42:48 AM" at bounding box center [229, 187] width 109 height 18
click at [250, 27] on link "Copy Number" at bounding box center [248, 28] width 28 height 4
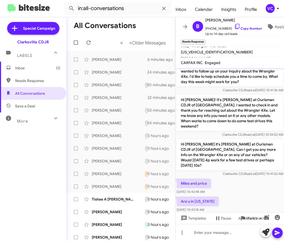
drag, startPoint x: 239, startPoint y: 191, endPoint x: 246, endPoint y: 172, distance: 20.6
click at [239, 191] on div "Miles and price [DATE] 10:42:48 AM" at bounding box center [229, 187] width 109 height 18
click at [248, 23] on span "[PHONE_NUMBER] Copy Number" at bounding box center [233, 27] width 57 height 8
click at [248, 26] on link "Copy Number" at bounding box center [248, 28] width 28 height 4
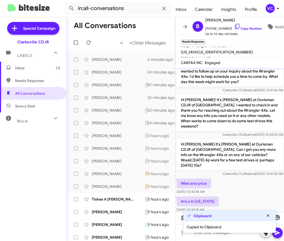
click at [266, 195] on div "Miles and price [DATE] 10:42:48 AM" at bounding box center [229, 187] width 109 height 18
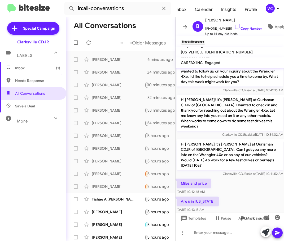
click at [260, 187] on div "Miles and price [DATE] 10:42:48 AM" at bounding box center [229, 187] width 109 height 18
click at [255, 186] on div "Miles and price [DATE] 10:42:48 AM" at bounding box center [229, 187] width 109 height 18
click at [243, 194] on div "Miles and price [DATE] 10:42:48 AM" at bounding box center [229, 187] width 109 height 18
click at [239, 191] on div "Miles and price [DATE] 10:42:48 AM" at bounding box center [229, 187] width 109 height 18
click at [250, 182] on div "Miles and price [DATE] 10:42:48 AM" at bounding box center [229, 187] width 109 height 18
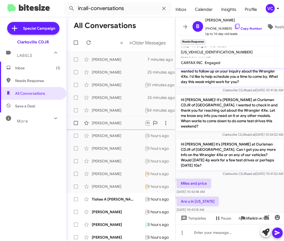
drag, startPoint x: 237, startPoint y: 204, endPoint x: 163, endPoint y: 127, distance: 107.5
click at [238, 203] on div "Are u in [US_STATE] [DATE] 10:43:18 AM" at bounding box center [229, 205] width 109 height 18
click at [231, 187] on div "Miles and price [DATE] 10:42:48 AM" at bounding box center [229, 187] width 109 height 18
drag, startPoint x: 256, startPoint y: 193, endPoint x: 251, endPoint y: 191, distance: 5.1
click at [252, 192] on div "Miles and price [DATE] 10:42:48 AM" at bounding box center [229, 187] width 109 height 18
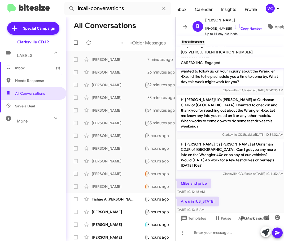
click at [256, 194] on div "Miles and price [DATE] 10:42:48 AM" at bounding box center [229, 187] width 109 height 18
click at [248, 186] on div "Miles and price [DATE] 10:42:48 AM" at bounding box center [229, 187] width 109 height 18
drag, startPoint x: 248, startPoint y: 186, endPoint x: 249, endPoint y: 179, distance: 6.9
click at [249, 181] on div "Miles and price [DATE] 10:42:48 AM" at bounding box center [229, 187] width 109 height 18
click at [240, 27] on link "Copy Number" at bounding box center [248, 28] width 28 height 4
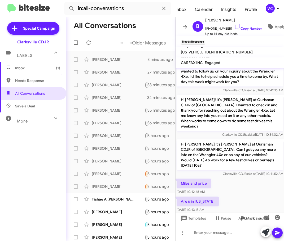
click at [244, 206] on mat-tooltip-component "Auto Fields (Ctrl+Shift+A)" at bounding box center [246, 206] width 43 height 16
click at [231, 240] on div at bounding box center [229, 232] width 109 height 17
click at [252, 185] on div "Miles and price [DATE] 10:42:48 AM" at bounding box center [229, 187] width 109 height 18
click at [242, 181] on div "Miles and price [DATE] 10:42:48 AM" at bounding box center [229, 187] width 109 height 18
click at [211, 232] on div at bounding box center [229, 232] width 109 height 17
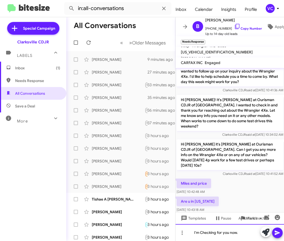
click at [250, 235] on div "I'm Checking for you now." at bounding box center [229, 232] width 109 height 17
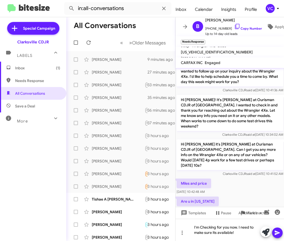
click at [277, 233] on icon at bounding box center [277, 233] width 6 height 6
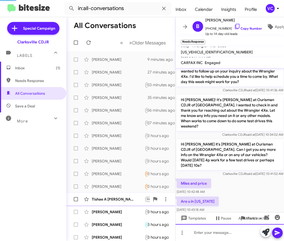
scroll to position [0, 0]
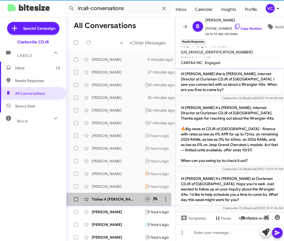
click at [111, 199] on div "Tishae A [PERSON_NAME]" at bounding box center [118, 199] width 53 height 5
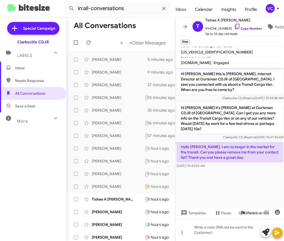
click at [252, 184] on cdk-virtual-scroll-viewport "Hi [PERSON_NAME] this is [PERSON_NAME], Internet Director at Ourisman CDJR of […" at bounding box center [229, 137] width 109 height 139
click at [231, 175] on cdk-virtual-scroll-viewport "Hi [PERSON_NAME] this is [PERSON_NAME], Internet Director at Ourisman CDJR of […" at bounding box center [229, 137] width 109 height 139
click at [231, 177] on cdk-virtual-scroll-viewport "Hi [PERSON_NAME] this is [PERSON_NAME], Internet Director at Ourisman CDJR of […" at bounding box center [229, 137] width 109 height 139
click at [245, 26] on link "Copy Number" at bounding box center [248, 28] width 28 height 4
drag, startPoint x: 253, startPoint y: 192, endPoint x: 254, endPoint y: 184, distance: 8.8
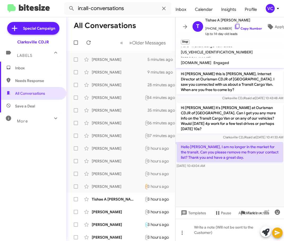
click at [253, 192] on cdk-virtual-scroll-viewport "Hi [PERSON_NAME] this is [PERSON_NAME], Internet Director at Ourisman CDJR of […" at bounding box center [229, 137] width 109 height 139
click at [218, 170] on div at bounding box center [229, 172] width 109 height 4
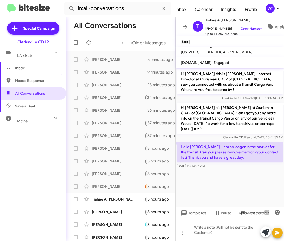
click at [218, 170] on div at bounding box center [229, 172] width 109 height 4
click at [243, 184] on cdk-virtual-scroll-viewport "Hi [PERSON_NAME] this is [PERSON_NAME], Internet Director at Ourisman CDJR of […" at bounding box center [229, 137] width 109 height 139
drag, startPoint x: 232, startPoint y: 193, endPoint x: 215, endPoint y: 171, distance: 27.3
click at [232, 193] on cdk-virtual-scroll-viewport "Hi [PERSON_NAME] this is [PERSON_NAME], Internet Director at Ourisman CDJR of […" at bounding box center [229, 137] width 109 height 139
click at [218, 175] on cdk-virtual-scroll-viewport "Hi [PERSON_NAME] this is [PERSON_NAME], Internet Director at Ourisman CDJR of […" at bounding box center [229, 137] width 109 height 139
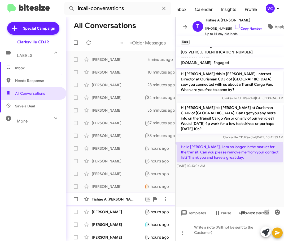
click at [113, 201] on div "Tishae A [PERSON_NAME]" at bounding box center [118, 199] width 53 height 5
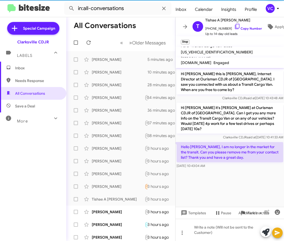
click at [237, 194] on cdk-virtual-scroll-viewport "Hi [PERSON_NAME] this is [PERSON_NAME], Internet Director at Ourisman CDJR of […" at bounding box center [229, 137] width 109 height 139
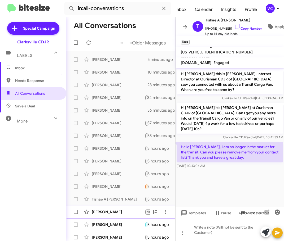
click at [110, 213] on div "[PERSON_NAME]" at bounding box center [118, 212] width 53 height 5
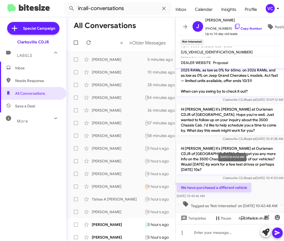
click at [260, 176] on span "Clarksville CDJR said at [DATE] 10:41:53 AM" at bounding box center [252, 178] width 60 height 4
click at [246, 26] on link "Copy Number" at bounding box center [248, 28] width 28 height 4
click at [256, 176] on span "Clarksville CDJR said at [DATE] 10:41:53 AM" at bounding box center [252, 178] width 60 height 4
click at [243, 26] on link "Copy Number" at bounding box center [248, 28] width 28 height 4
drag, startPoint x: 262, startPoint y: 193, endPoint x: 267, endPoint y: 188, distance: 7.2
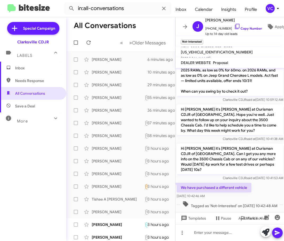
click at [262, 201] on span "Tagged as 'Not-Interested' on [DATE] 10:42:48 AM" at bounding box center [229, 205] width 99 height 8
click at [274, 188] on div "We have purchased a different vehicle [DATE] 10:42:46 AM" at bounding box center [229, 191] width 109 height 18
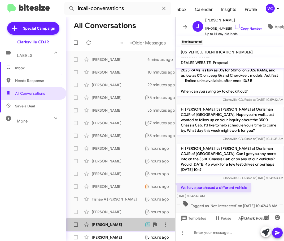
click at [124, 230] on span "[PERSON_NAME] Appointment Set Needs Response 🔥 Hot I am going to try and come t…" at bounding box center [120, 225] width 109 height 13
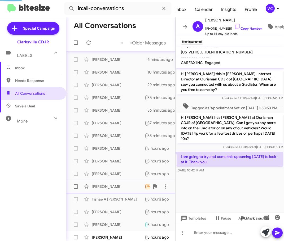
scroll to position [66, 0]
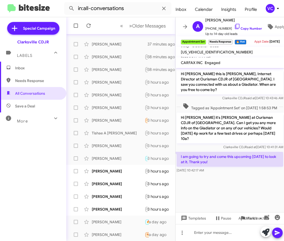
click at [237, 188] on cdk-virtual-scroll-viewport "Hi [PERSON_NAME] this is [PERSON_NAME], Internet Director at Ourisman CDJR of […" at bounding box center [229, 140] width 109 height 144
click at [238, 200] on cdk-virtual-scroll-viewport "Hi [PERSON_NAME] this is [PERSON_NAME], Internet Director at Ourisman CDJR of […" at bounding box center [229, 140] width 109 height 144
click at [236, 200] on cdk-virtual-scroll-viewport "Hi [PERSON_NAME] this is [PERSON_NAME], Internet Director at Ourisman CDJR of […" at bounding box center [229, 140] width 109 height 144
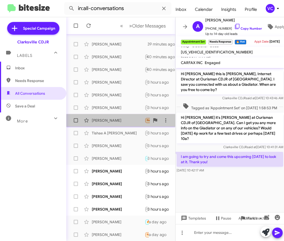
click at [123, 124] on div "[PERSON_NAME] Needs Response Are u in [US_STATE] 3 hours ago" at bounding box center [120, 120] width 100 height 11
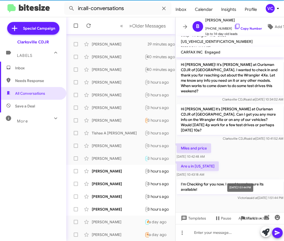
scroll to position [143, 0]
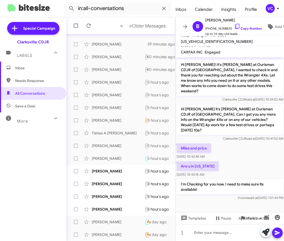
click at [233, 164] on div "Are u in [US_STATE] [DATE] 10:43:18 AM" at bounding box center [229, 170] width 109 height 18
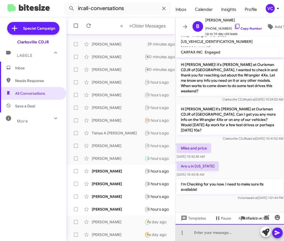
click at [210, 237] on div at bounding box center [229, 232] width 109 height 17
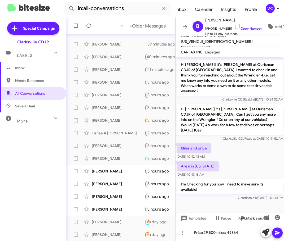
click at [275, 232] on icon at bounding box center [276, 233] width 5 height 5
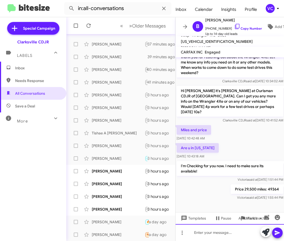
scroll to position [162, 0]
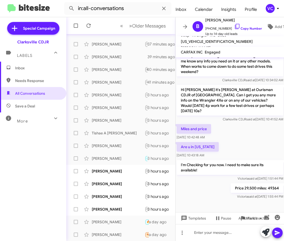
click at [189, 200] on div "Price 29,500 miles: 49364 [PERSON_NAME] said at [DATE] 1:55:44 PM" at bounding box center [229, 192] width 109 height 18
click at [230, 142] on div "Are u in [US_STATE] [DATE] 10:43:18 AM" at bounding box center [229, 150] width 109 height 18
click at [205, 202] on div at bounding box center [229, 207] width 109 height 12
drag, startPoint x: 203, startPoint y: 193, endPoint x: 179, endPoint y: 191, distance: 24.2
click at [203, 193] on div "Price 29,500 miles: 49364 [PERSON_NAME] said at [DATE] 1:55:44 PM" at bounding box center [229, 192] width 109 height 18
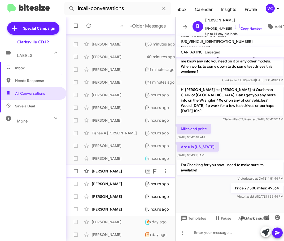
drag, startPoint x: 107, startPoint y: 173, endPoint x: 113, endPoint y: 172, distance: 5.3
click at [107, 172] on div "[PERSON_NAME]" at bounding box center [118, 171] width 53 height 5
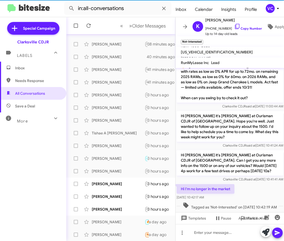
scroll to position [39, 0]
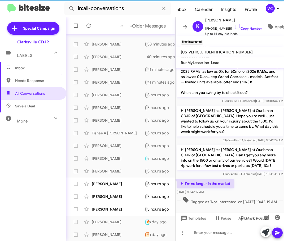
click at [257, 178] on div "Hi I'm no longer in the market [DATE] 10:42:17 AM" at bounding box center [229, 187] width 109 height 18
click at [246, 26] on link "Copy Number" at bounding box center [248, 28] width 28 height 4
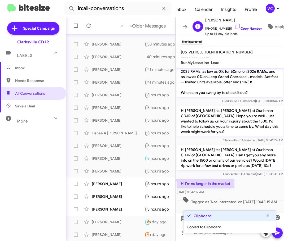
click at [247, 28] on link "Copy Number" at bounding box center [248, 28] width 28 height 4
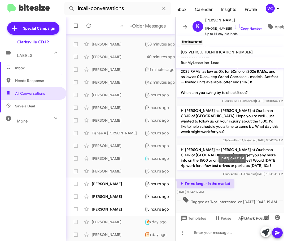
click at [241, 154] on mat-tooltip-component "[DATE] 10:41:41 AM" at bounding box center [232, 159] width 35 height 16
click at [194, 145] on p "Hi [PERSON_NAME] it's [PERSON_NAME] at Ourisman CDJR of [GEOGRAPHIC_DATA]. Can …" at bounding box center [229, 157] width 106 height 25
drag, startPoint x: 177, startPoint y: 177, endPoint x: 232, endPoint y: 187, distance: 55.7
click at [232, 187] on div "Hi I'm no longer in the market [DATE] 10:42:17 AM" at bounding box center [205, 187] width 58 height 16
copy div "Hi I'm no longer in the market [DATE] 10:42:17 AM"
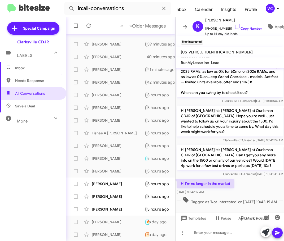
click at [240, 188] on div "Hi I'm no longer in the market [DATE] 10:42:17 AM" at bounding box center [229, 187] width 109 height 18
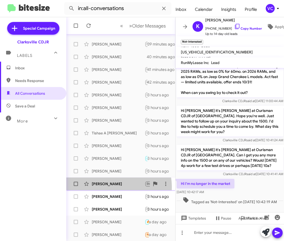
click at [109, 187] on div "[PERSON_NAME] Stop Stop 3 hours ago" at bounding box center [120, 184] width 100 height 11
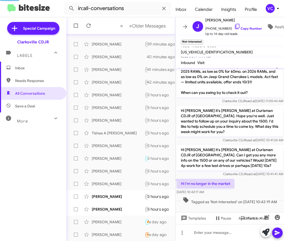
scroll to position [64, 0]
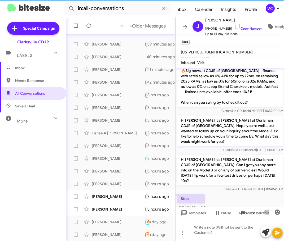
drag, startPoint x: 241, startPoint y: 199, endPoint x: 241, endPoint y: 196, distance: 3.4
click at [241, 197] on div "Stop [DATE] 10:42:05 AM" at bounding box center [229, 202] width 109 height 18
click at [243, 26] on link "Copy Number" at bounding box center [248, 28] width 28 height 4
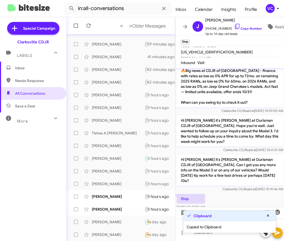
click at [242, 197] on div "Stop [DATE] 10:42:05 AM" at bounding box center [229, 202] width 109 height 18
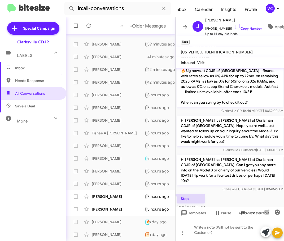
click at [235, 193] on div "Stop [DATE] 10:42:05 AM" at bounding box center [229, 202] width 109 height 18
click at [101, 197] on div "[PERSON_NAME]" at bounding box center [118, 196] width 53 height 5
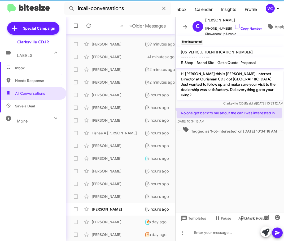
click at [248, 146] on cdk-virtual-scroll-viewport "Hi [PERSON_NAME] this is [PERSON_NAME], Internet Director at Ourisman CDJR of […" at bounding box center [229, 140] width 109 height 144
click at [255, 155] on cdk-virtual-scroll-viewport "Hi [PERSON_NAME] this is [PERSON_NAME], Internet Director at Ourisman CDJR of […" at bounding box center [229, 140] width 109 height 144
click at [249, 152] on cdk-virtual-scroll-viewport "Hi [PERSON_NAME] this is [PERSON_NAME], Internet Director at Ourisman CDJR of […" at bounding box center [229, 140] width 109 height 144
click at [261, 109] on p "No one got back to me about the car I was interested in..." at bounding box center [228, 113] width 105 height 10
click at [254, 28] on link "Copy Number" at bounding box center [248, 28] width 28 height 4
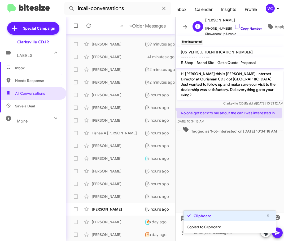
click at [253, 27] on link "Copy Number" at bounding box center [248, 28] width 28 height 4
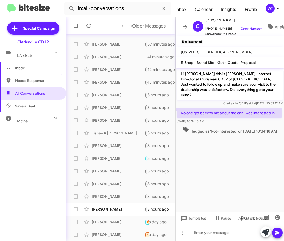
click at [238, 168] on cdk-virtual-scroll-viewport "Hi [PERSON_NAME] this is [PERSON_NAME], Internet Director at Ourisman CDJR of […" at bounding box center [229, 140] width 109 height 144
click at [234, 238] on div at bounding box center [229, 232] width 109 height 17
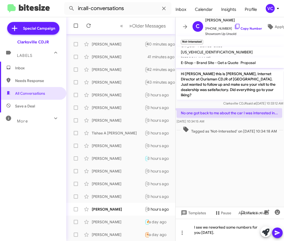
click at [245, 186] on cdk-virtual-scroll-viewport "Hi [PERSON_NAME] this is [PERSON_NAME], Internet Director at Ourisman CDJR of […" at bounding box center [229, 137] width 109 height 139
click at [268, 233] on mat-tooltip-component "Auto Fields (Ctrl+Shift+A)" at bounding box center [246, 226] width 43 height 16
click at [238, 147] on cdk-virtual-scroll-viewport "Hi [PERSON_NAME] this is [PERSON_NAME], Internet Director at Ourisman CDJR of […" at bounding box center [229, 137] width 109 height 139
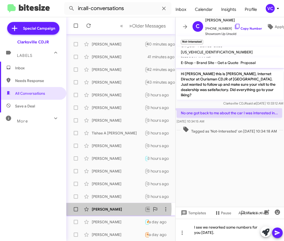
click at [114, 209] on div "[PERSON_NAME]" at bounding box center [118, 209] width 53 height 5
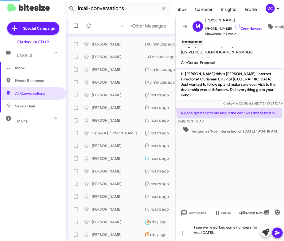
click at [238, 166] on cdk-virtual-scroll-viewport "Hi [PERSON_NAME] this is [PERSON_NAME], Internet Director at Ourisman CDJR of […" at bounding box center [229, 137] width 109 height 139
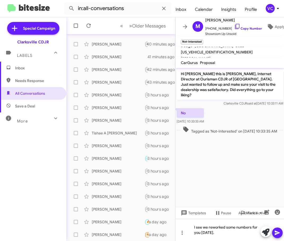
click at [258, 101] on span "Clarksville CDJR said at [DATE] 10:33:11 AM" at bounding box center [253, 103] width 60 height 4
click at [257, 164] on cdk-virtual-scroll-viewport "Hi [PERSON_NAME] this is [PERSON_NAME], Internet Director at Ourisman CDJR of […" at bounding box center [229, 137] width 109 height 139
click at [249, 170] on cdk-virtual-scroll-viewport "Hi [PERSON_NAME] this is [PERSON_NAME], Internet Director at Ourisman CDJR of […" at bounding box center [229, 137] width 109 height 139
click at [232, 238] on div "I see we reworked some numbers for you [DATE]." at bounding box center [229, 230] width 109 height 22
click at [244, 178] on cdk-virtual-scroll-viewport "Hi [PERSON_NAME] this is [PERSON_NAME], Internet Director at Ourisman CDJR of […" at bounding box center [229, 137] width 109 height 139
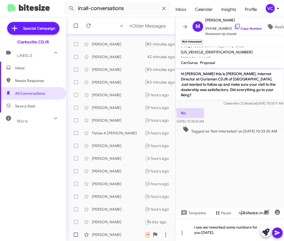
click at [123, 235] on div "[PERSON_NAME]" at bounding box center [118, 234] width 53 height 5
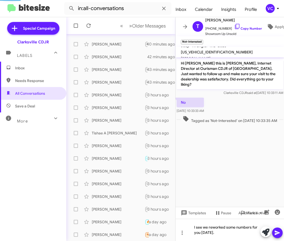
scroll to position [32, 0]
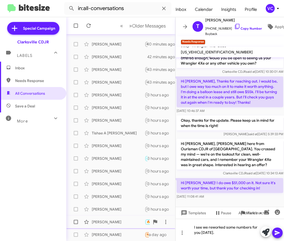
click at [126, 225] on div "[PERSON_NAME] 🔥 Hot Needs Response I won't be free until [DATE] a day ago" at bounding box center [120, 222] width 100 height 11
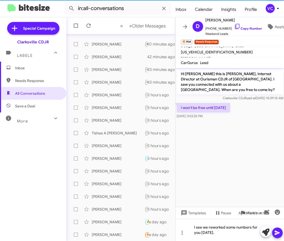
click at [246, 148] on cdk-virtual-scroll-viewport "Hi [PERSON_NAME] this is [PERSON_NAME], Internet Director at Ourisman CDJR of […" at bounding box center [229, 137] width 109 height 139
click at [103, 200] on div "[PERSON_NAME] Not-Interested No one got back to me about the car I was interest…" at bounding box center [120, 197] width 100 height 11
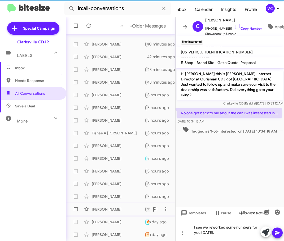
click at [108, 209] on div "[PERSON_NAME]" at bounding box center [118, 209] width 53 height 5
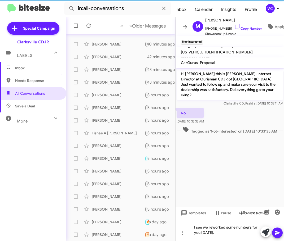
click at [237, 180] on cdk-virtual-scroll-viewport "Hi [PERSON_NAME] this is [PERSON_NAME], Internet Director at Ourisman CDJR of […" at bounding box center [229, 137] width 109 height 139
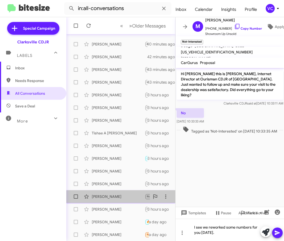
click at [123, 199] on div "[PERSON_NAME]" at bounding box center [118, 196] width 53 height 5
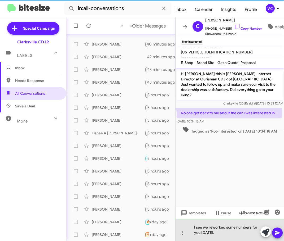
click at [218, 236] on div "I see we reworked some numbers for you [DATE]." at bounding box center [229, 230] width 109 height 22
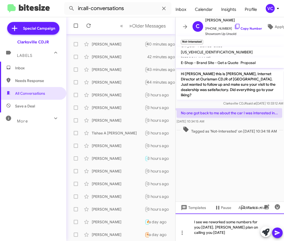
click at [228, 228] on div "I see we reworked some numbers for you [DATE]. [PERSON_NAME] plan on calling yo…" at bounding box center [229, 228] width 109 height 28
click at [221, 237] on div "I see we reworked some numbers for you [DATE]. [PERSON_NAME] plans on calling y…" at bounding box center [229, 228] width 109 height 28
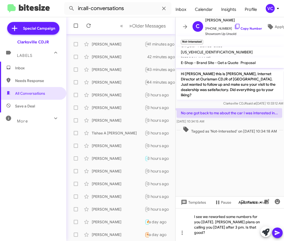
click at [276, 233] on icon at bounding box center [277, 233] width 6 height 6
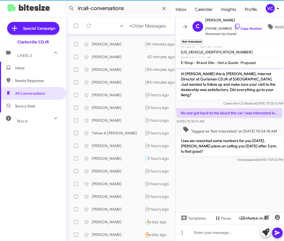
drag, startPoint x: 221, startPoint y: 168, endPoint x: 219, endPoint y: 165, distance: 3.7
click at [221, 167] on cdk-virtual-scroll-viewport "Hi [PERSON_NAME] this is [PERSON_NAME], Internet Director at Ourisman CDJR of […" at bounding box center [229, 140] width 109 height 144
click at [111, 240] on div "[PERSON_NAME] Needs Response Hi [PERSON_NAME]! I do owe $51,000 on it. Not sure…" at bounding box center [120, 235] width 100 height 11
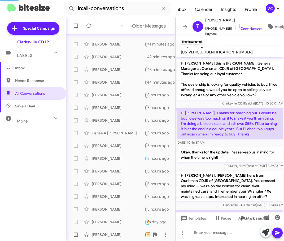
scroll to position [26, 0]
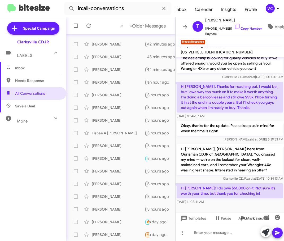
click at [266, 204] on div "[DATE] 11:08:41 AM" at bounding box center [229, 201] width 106 height 5
click at [242, 167] on div "[DATE] 10:34:13 AM" at bounding box center [232, 168] width 28 height 8
click at [243, 208] on div at bounding box center [229, 209] width 109 height 7
drag, startPoint x: 218, startPoint y: 189, endPoint x: 261, endPoint y: 189, distance: 42.9
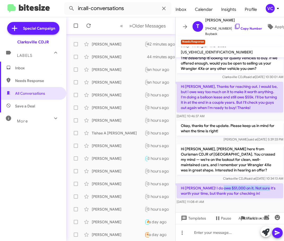
click at [260, 189] on p "Hi [PERSON_NAME]! I do owe $51,000 on it. Not sure it's worth your time, but th…" at bounding box center [229, 191] width 106 height 15
click at [270, 193] on p "Hi [PERSON_NAME]! I do owe $51,000 on it. Not sure it's worth your time, but th…" at bounding box center [229, 191] width 106 height 15
click at [251, 201] on div "[DATE] 11:08:41 AM" at bounding box center [229, 201] width 106 height 5
drag, startPoint x: 194, startPoint y: 194, endPoint x: 260, endPoint y: 196, distance: 65.7
click at [260, 196] on p "Hi [PERSON_NAME]! I do owe $51,000 on it. Not sure it's worth your time, but th…" at bounding box center [229, 191] width 106 height 15
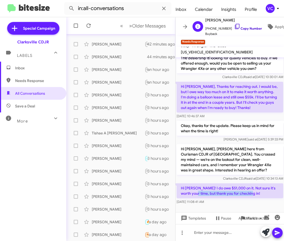
click at [240, 26] on link "Copy Number" at bounding box center [248, 28] width 28 height 4
copy p "e, but thank you for checking in!"
click at [247, 171] on p "Hi [PERSON_NAME], [PERSON_NAME] here from Ourisman CDJR of [GEOGRAPHIC_DATA]. Y…" at bounding box center [229, 159] width 106 height 31
click at [222, 161] on p "Hi [PERSON_NAME], [PERSON_NAME] here from Ourisman CDJR of [GEOGRAPHIC_DATA]. Y…" at bounding box center [229, 159] width 106 height 31
drag, startPoint x: 243, startPoint y: 189, endPoint x: 272, endPoint y: 193, distance: 29.2
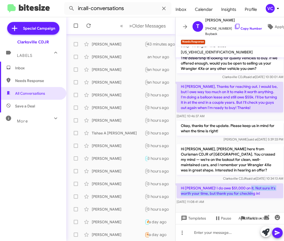
click at [272, 193] on p "Hi [PERSON_NAME]! I do owe $51,000 on it. Not sure it's worth your time, but th…" at bounding box center [229, 191] width 106 height 15
click at [274, 200] on div "[DATE] 11:08:41 AM" at bounding box center [229, 201] width 106 height 5
click at [259, 178] on span "Clarksville CDJR said at [DATE] 10:34:13 AM" at bounding box center [252, 179] width 60 height 4
click at [218, 170] on div "[DATE] 10:34:13 AM" at bounding box center [232, 168] width 28 height 8
click at [222, 178] on span "Clarksville CDJR said at [DATE] 10:34:13 AM" at bounding box center [252, 179] width 60 height 4
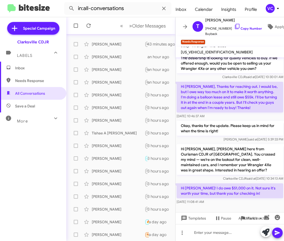
click at [222, 178] on span "Clarksville CDJR said at [DATE] 10:34:13 AM" at bounding box center [252, 179] width 60 height 4
click at [263, 204] on div "[DATE] 11:08:41 AM" at bounding box center [229, 201] width 106 height 5
click at [233, 158] on p "Hi [PERSON_NAME], [PERSON_NAME] here from Ourisman CDJR of [GEOGRAPHIC_DATA]. Y…" at bounding box center [229, 159] width 106 height 31
click at [227, 164] on p "Hi [PERSON_NAME], [PERSON_NAME] here from Ourisman CDJR of [GEOGRAPHIC_DATA]. Y…" at bounding box center [229, 159] width 106 height 31
click at [230, 153] on p "Hi [PERSON_NAME], [PERSON_NAME] here from Ourisman CDJR of [GEOGRAPHIC_DATA]. Y…" at bounding box center [229, 159] width 106 height 31
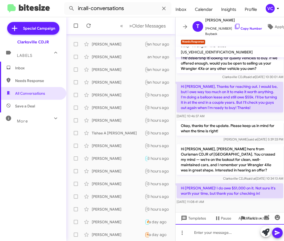
click at [235, 236] on div at bounding box center [229, 232] width 109 height 17
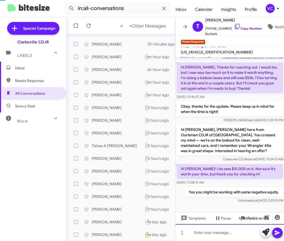
scroll to position [35, 0]
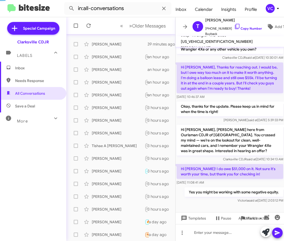
click at [237, 185] on div "[DATE] 11:08:41 AM" at bounding box center [229, 182] width 106 height 5
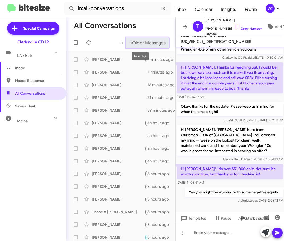
click at [144, 44] on span "Older Messages" at bounding box center [149, 43] width 34 height 6
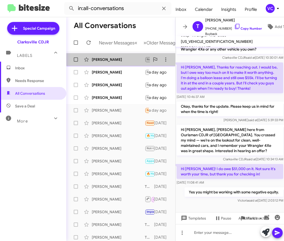
click at [124, 65] on div "[PERSON_NAME] Not-Interested The Jeep was a lease and it is already returned. A…" at bounding box center [120, 59] width 100 height 11
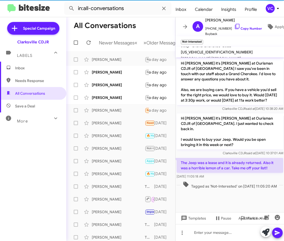
click at [238, 203] on cdk-virtual-scroll-viewport "Hi [PERSON_NAME] it's [PERSON_NAME] at Ourisman CDJR of [GEOGRAPHIC_DATA] I saw…" at bounding box center [229, 134] width 109 height 155
click at [257, 174] on div "[DATE] 11:05:18 AM" at bounding box center [229, 176] width 106 height 5
click at [248, 26] on link "Copy Number" at bounding box center [248, 28] width 28 height 4
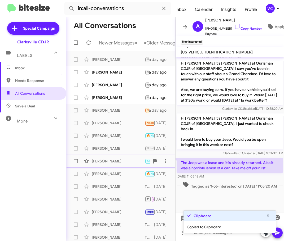
drag, startPoint x: 211, startPoint y: 205, endPoint x: 164, endPoint y: 163, distance: 63.2
click at [211, 205] on cdk-virtual-scroll-viewport "Hi [PERSON_NAME] it's [PERSON_NAME] at Ourisman CDJR of [GEOGRAPHIC_DATA] I saw…" at bounding box center [229, 134] width 109 height 155
click at [106, 75] on div "[PERSON_NAME]" at bounding box center [118, 72] width 53 height 5
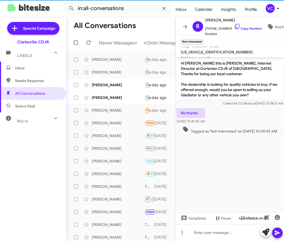
click at [248, 162] on cdk-virtual-scroll-viewport "Hi [PERSON_NAME] this is [PERSON_NAME], Internet Director at Ourisman CDJR of […" at bounding box center [229, 134] width 109 height 155
click at [243, 117] on div "No thanks [DATE] 10:39:40 AM" at bounding box center [229, 116] width 109 height 18
click at [238, 26] on link "Copy Number" at bounding box center [248, 28] width 28 height 4
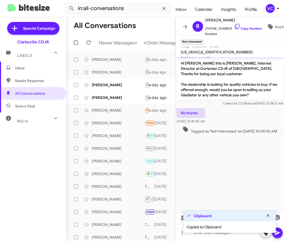
click at [239, 164] on cdk-virtual-scroll-viewport "Hi [PERSON_NAME] this is [PERSON_NAME], Internet Director at Ourisman CDJR of […" at bounding box center [229, 134] width 109 height 155
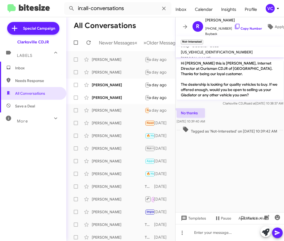
click at [223, 176] on cdk-virtual-scroll-viewport "Hi [PERSON_NAME] this is [PERSON_NAME], Internet Director at Ourisman CDJR of […" at bounding box center [229, 134] width 109 height 155
click at [257, 110] on div "No thanks [DATE] 10:39:40 AM" at bounding box center [229, 116] width 109 height 18
click at [257, 161] on cdk-virtual-scroll-viewport "Hi [PERSON_NAME] this is [PERSON_NAME], Internet Director at Ourisman CDJR of […" at bounding box center [229, 134] width 109 height 155
click at [212, 190] on cdk-virtual-scroll-viewport "Hi [PERSON_NAME] this is [PERSON_NAME], Internet Director at Ourisman CDJR of […" at bounding box center [229, 134] width 109 height 155
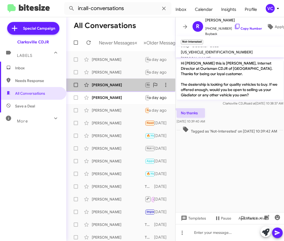
click at [125, 88] on div "[PERSON_NAME]" at bounding box center [118, 84] width 53 height 5
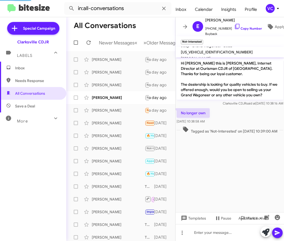
click at [219, 184] on cdk-virtual-scroll-viewport "Hi [PERSON_NAME] this is [PERSON_NAME], Internet Director at Ourisman CDJR of […" at bounding box center [229, 134] width 109 height 155
click at [242, 114] on div "No longer own [DATE] 10:38:58 AM" at bounding box center [229, 116] width 109 height 18
click at [244, 23] on span "[PHONE_NUMBER] Copy Number" at bounding box center [233, 27] width 57 height 8
click at [232, 162] on cdk-virtual-scroll-viewport "Hi [PERSON_NAME] this is [PERSON_NAME], Internet Director at Ourisman CDJR of […" at bounding box center [229, 134] width 109 height 155
click at [250, 114] on div "No longer own [DATE] 10:38:58 AM" at bounding box center [229, 116] width 109 height 18
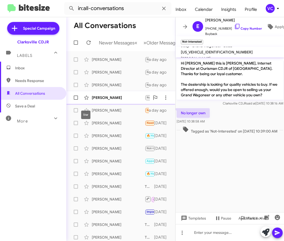
click at [102, 100] on div "[PERSON_NAME]" at bounding box center [118, 97] width 53 height 5
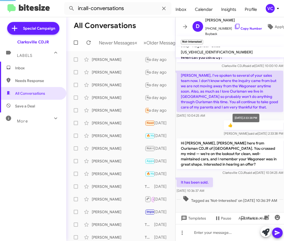
click at [253, 122] on div "[DATE] 2:33:38 PM" at bounding box center [245, 118] width 27 height 8
click at [241, 26] on link "Copy Number" at bounding box center [248, 28] width 28 height 4
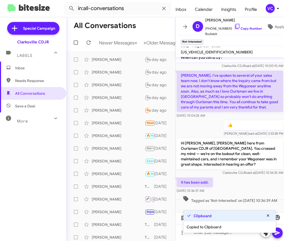
drag, startPoint x: 251, startPoint y: 180, endPoint x: 226, endPoint y: 172, distance: 26.6
click at [251, 179] on div "It has been sold. [DATE] 10:36:37 AM" at bounding box center [229, 186] width 109 height 18
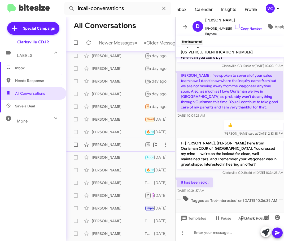
scroll to position [0, 0]
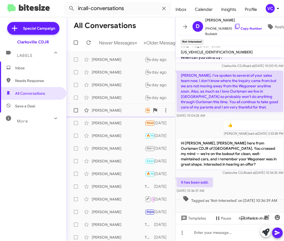
click at [112, 113] on div "[PERSON_NAME]" at bounding box center [118, 110] width 53 height 5
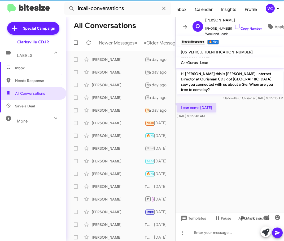
click at [265, 159] on cdk-virtual-scroll-viewport "Hi [PERSON_NAME] this is [PERSON_NAME], Internet Director at Ourisman CDJR of […" at bounding box center [229, 140] width 109 height 144
click at [221, 150] on cdk-virtual-scroll-viewport "Hi [PERSON_NAME] this is [PERSON_NAME], Internet Director at Ourisman CDJR of […" at bounding box center [229, 140] width 109 height 144
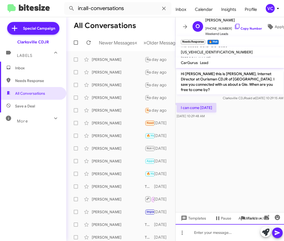
click at [215, 236] on div at bounding box center [229, 232] width 109 height 17
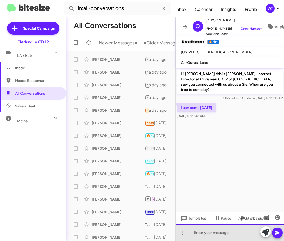
click at [216, 234] on div at bounding box center [229, 232] width 109 height 17
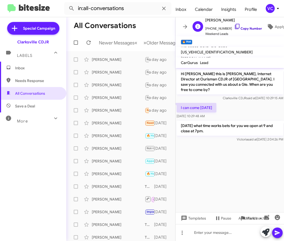
click at [257, 26] on link "Copy Number" at bounding box center [248, 28] width 28 height 4
click at [233, 238] on div at bounding box center [229, 232] width 109 height 17
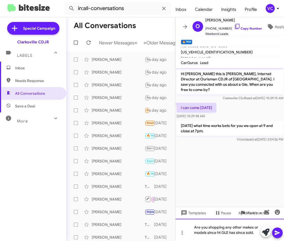
drag, startPoint x: 219, startPoint y: 234, endPoint x: 223, endPoint y: 235, distance: 3.7
click at [223, 235] on div "Are you shopping any other makes or models since ht GLE has since sold." at bounding box center [229, 230] width 109 height 22
click at [220, 233] on div "Are you shopping any other makes or models since ht GLE has since sold." at bounding box center [229, 230] width 109 height 22
drag, startPoint x: 277, startPoint y: 235, endPoint x: 276, endPoint y: 231, distance: 3.6
click at [277, 235] on icon at bounding box center [277, 233] width 6 height 6
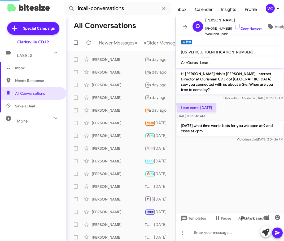
click at [233, 167] on cdk-virtual-scroll-viewport "Hi [PERSON_NAME] this is [PERSON_NAME], Internet Director at Ourisman CDJR of […" at bounding box center [229, 140] width 109 height 144
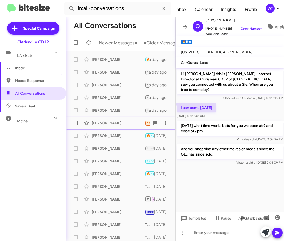
click at [110, 128] on div "[PERSON_NAME] Needs Response I want it but I don't wanna drive there to be told…" at bounding box center [120, 123] width 100 height 11
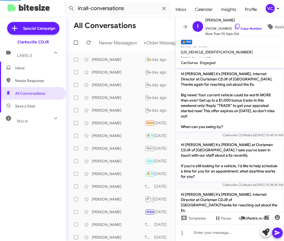
scroll to position [829, 0]
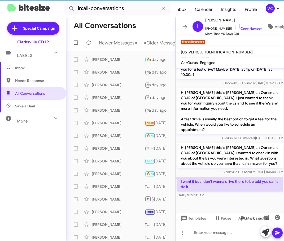
click at [238, 199] on div at bounding box center [229, 211] width 109 height 24
click at [239, 199] on div at bounding box center [229, 211] width 109 height 24
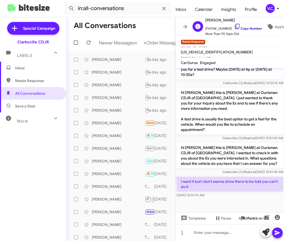
click at [241, 26] on link "Copy Number" at bounding box center [248, 28] width 28 height 4
drag, startPoint x: 224, startPoint y: 204, endPoint x: 217, endPoint y: 198, distance: 8.8
click at [223, 204] on div at bounding box center [229, 211] width 109 height 24
click at [260, 203] on div at bounding box center [229, 211] width 109 height 24
click at [247, 203] on div at bounding box center [229, 211] width 109 height 24
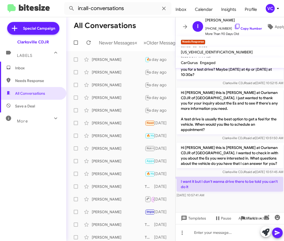
click at [245, 202] on div at bounding box center [229, 211] width 109 height 24
click at [233, 203] on div at bounding box center [229, 211] width 109 height 24
click at [208, 240] on div at bounding box center [229, 232] width 109 height 17
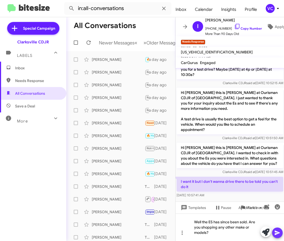
click at [277, 234] on icon at bounding box center [276, 233] width 5 height 5
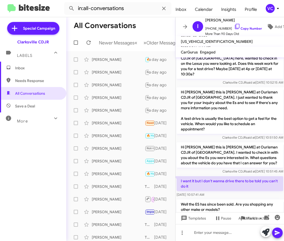
scroll to position [843, 0]
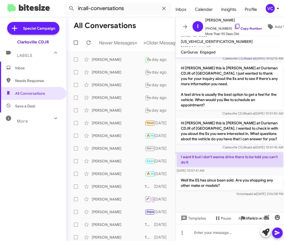
drag, startPoint x: 234, startPoint y: 201, endPoint x: 196, endPoint y: 177, distance: 44.0
click at [234, 201] on div at bounding box center [229, 210] width 109 height 25
click at [133, 28] on h1 "All Conversations" at bounding box center [105, 25] width 62 height 8
drag, startPoint x: 28, startPoint y: 181, endPoint x: 31, endPoint y: 176, distance: 5.2
click at [28, 181] on div "Inbox Needs Response All Conversations Save a Deal More Important 🔥 Hot Appoint…" at bounding box center [33, 134] width 66 height 145
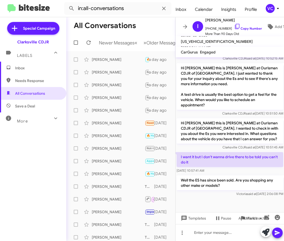
click at [139, 29] on mat-toolbar-row "All Conversations" at bounding box center [120, 25] width 109 height 17
click at [248, 198] on div at bounding box center [229, 210] width 109 height 25
click at [150, 26] on mat-toolbar-row "All Conversations" at bounding box center [120, 25] width 109 height 17
click at [86, 44] on icon at bounding box center [88, 42] width 6 height 6
click at [204, 198] on div at bounding box center [229, 210] width 109 height 25
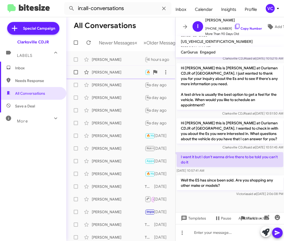
click at [121, 75] on div "[PERSON_NAME]" at bounding box center [118, 72] width 53 height 5
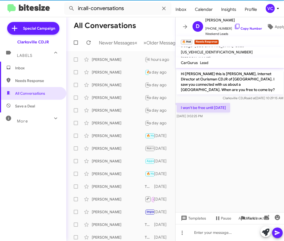
drag, startPoint x: 243, startPoint y: 141, endPoint x: 255, endPoint y: 118, distance: 25.5
click at [244, 138] on cdk-virtual-scroll-viewport "Hi [PERSON_NAME] this is [PERSON_NAME], Internet Director at Ourisman CDJR of […" at bounding box center [229, 140] width 109 height 144
click at [255, 114] on div "I won't be free until [DATE] 3:02:25 PM" at bounding box center [229, 111] width 109 height 18
click at [235, 148] on cdk-virtual-scroll-viewport "Hi [PERSON_NAME] this is [PERSON_NAME], Internet Director at Ourisman CDJR of […" at bounding box center [229, 140] width 109 height 144
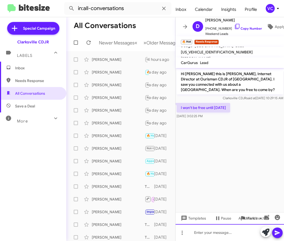
click at [222, 235] on div at bounding box center [229, 232] width 109 height 17
click at [250, 26] on link "Copy Number" at bounding box center [248, 28] width 28 height 4
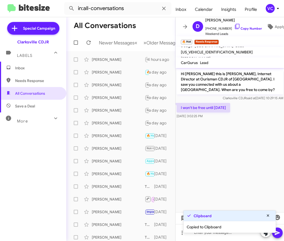
click at [251, 145] on cdk-virtual-scroll-viewport "Hi [PERSON_NAME] this is [PERSON_NAME], Internet Director at Ourisman CDJR of […" at bounding box center [229, 140] width 109 height 144
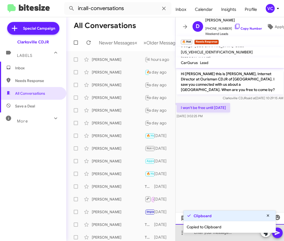
click at [224, 236] on div at bounding box center [229, 232] width 109 height 17
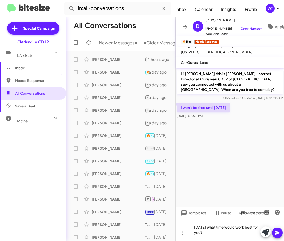
click at [210, 236] on div "[DATE] what time would work best for you?" at bounding box center [229, 230] width 109 height 22
click at [213, 235] on div "[DATE] what time would work best for you?" at bounding box center [229, 230] width 109 height 22
click at [215, 236] on div "[DATE] what time would work best for you?" at bounding box center [229, 230] width 109 height 22
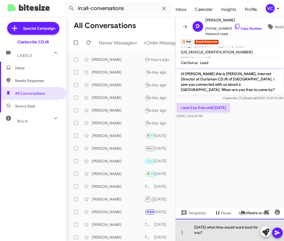
click at [215, 235] on div "[DATE] what time would work best for you?" at bounding box center [229, 230] width 109 height 22
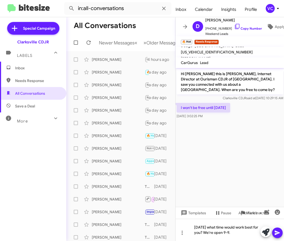
click at [272, 235] on button at bounding box center [277, 233] width 11 height 11
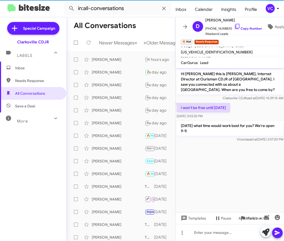
click at [218, 161] on cdk-virtual-scroll-viewport "Hi [PERSON_NAME] this is [PERSON_NAME], Internet Director at Ourisman CDJR of […" at bounding box center [229, 140] width 109 height 144
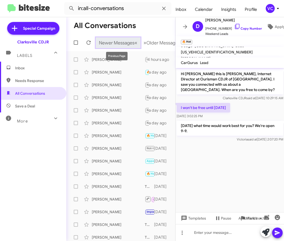
click at [118, 42] on span "Newer Messages" at bounding box center [116, 43] width 35 height 6
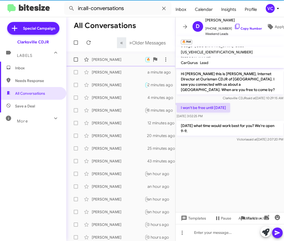
click at [131, 59] on div "[PERSON_NAME]" at bounding box center [118, 59] width 53 height 5
click at [115, 61] on div "[PERSON_NAME]" at bounding box center [118, 59] width 53 height 5
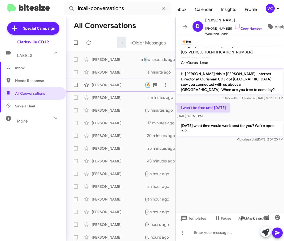
click at [111, 88] on div "[PERSON_NAME] 🔥 Hot Are you shopping any other makes or models since the GLE ha…" at bounding box center [120, 85] width 100 height 11
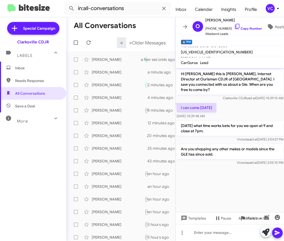
click at [229, 173] on cdk-virtual-scroll-viewport "Hi [PERSON_NAME] this is [PERSON_NAME], Internet Director at Ourisman CDJR of […" at bounding box center [229, 140] width 109 height 144
click at [233, 102] on div "I can come [DATE][DATE] 10:29:48 AM" at bounding box center [229, 111] width 109 height 18
click at [226, 178] on cdk-virtual-scroll-viewport "Hi [PERSON_NAME] this is [PERSON_NAME], Internet Director at Ourisman CDJR of […" at bounding box center [229, 140] width 109 height 144
drag, startPoint x: 211, startPoint y: 175, endPoint x: 167, endPoint y: 160, distance: 46.5
click at [211, 175] on cdk-virtual-scroll-viewport "Hi [PERSON_NAME] this is [PERSON_NAME], Internet Director at Ourisman CDJR of […" at bounding box center [229, 140] width 109 height 144
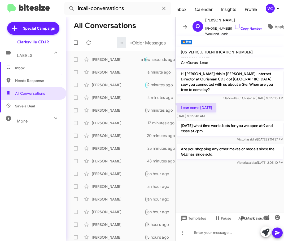
click at [32, 122] on div "More" at bounding box center [27, 119] width 47 height 10
click at [31, 150] on span "🔥 Hot" at bounding box center [33, 148] width 66 height 13
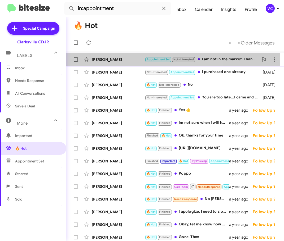
click at [117, 59] on div "[PERSON_NAME]" at bounding box center [118, 59] width 53 height 5
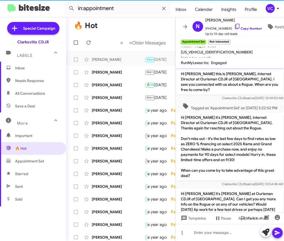
scroll to position [45, 0]
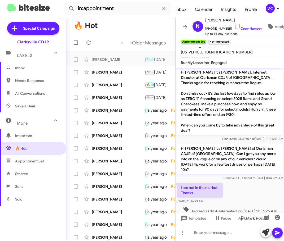
click at [251, 196] on div "I am not in the market. Thanks [DATE] 11:36:23 AM" at bounding box center [229, 193] width 109 height 23
click at [244, 27] on link "Copy Number" at bounding box center [248, 28] width 28 height 4
click at [246, 186] on div "I am not in the market. Thanks [DATE] 11:36:23 AM" at bounding box center [229, 193] width 109 height 23
click at [252, 176] on span "Clarksville CDJR said at [DATE] 10:43:26 AM" at bounding box center [252, 178] width 61 height 4
click at [118, 73] on div "[PERSON_NAME]" at bounding box center [118, 72] width 53 height 5
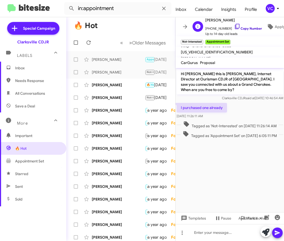
click at [245, 28] on link "Copy Number" at bounding box center [248, 28] width 28 height 4
click at [188, 89] on p "Hi [PERSON_NAME] this is [PERSON_NAME], Internet Director at Ourisman CDJR of […" at bounding box center [229, 81] width 106 height 25
drag, startPoint x: 176, startPoint y: 108, endPoint x: 219, endPoint y: 117, distance: 44.3
click at [219, 117] on div "I purchased one already [DATE] 11:26:11 AM" at bounding box center [229, 111] width 109 height 18
click at [219, 186] on cdk-virtual-scroll-viewport "Hi [PERSON_NAME] this is [PERSON_NAME], Internet Director at Ourisman CDJR of […" at bounding box center [229, 140] width 109 height 144
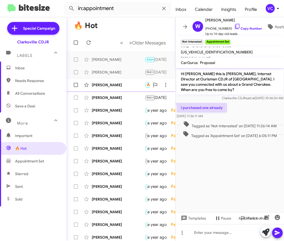
click at [103, 85] on div "[PERSON_NAME]" at bounding box center [118, 84] width 53 height 5
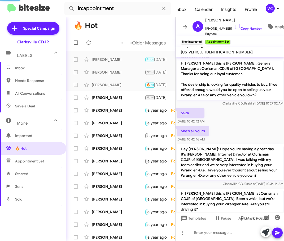
scroll to position [46, 0]
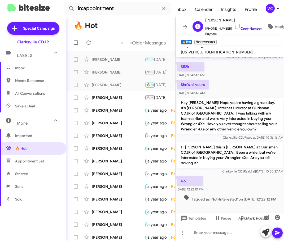
click at [241, 27] on link "Copy Number" at bounding box center [248, 28] width 28 height 4
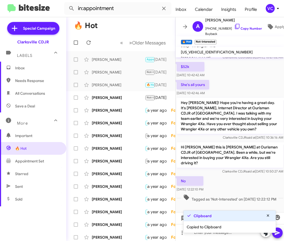
click at [234, 177] on div "No [DATE] 12:22:10 PM" at bounding box center [229, 184] width 109 height 18
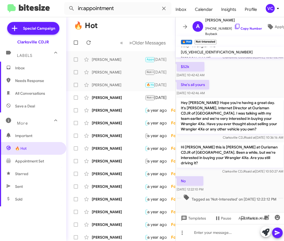
click at [199, 106] on p "Hey [PERSON_NAME]! Hope you're having a great day. It's [PERSON_NAME], Internet…" at bounding box center [229, 116] width 106 height 36
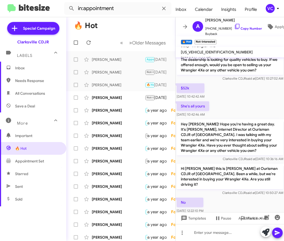
scroll to position [0, 0]
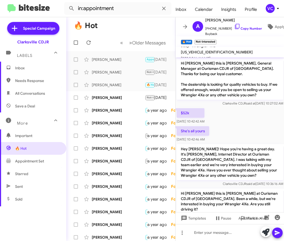
click at [248, 132] on div "She's all yours [DATE] 10:42:46 AM" at bounding box center [229, 134] width 109 height 18
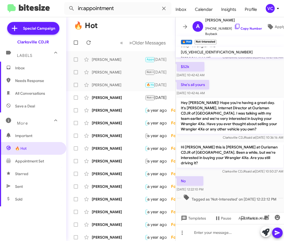
click at [275, 184] on div "No [DATE] 12:22:10 PM" at bounding box center [229, 184] width 109 height 18
click at [138, 96] on div "[PERSON_NAME]" at bounding box center [118, 97] width 53 height 5
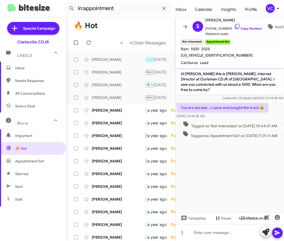
click at [275, 166] on cdk-virtual-scroll-viewport "Hi [PERSON_NAME] this is [PERSON_NAME], Internet Director at Ourisman CDJR of […" at bounding box center [229, 140] width 109 height 144
click at [274, 178] on cdk-virtual-scroll-viewport "Hi [PERSON_NAME] this is [PERSON_NAME], Internet Director at Ourisman CDJR of […" at bounding box center [229, 140] width 109 height 144
click at [249, 26] on link "Copy Number" at bounding box center [248, 28] width 28 height 4
click at [213, 160] on cdk-virtual-scroll-viewport "Hi [PERSON_NAME] this is [PERSON_NAME], Internet Director at Ourisman CDJR of […" at bounding box center [229, 140] width 109 height 144
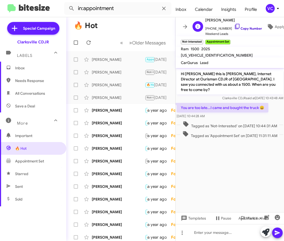
click at [248, 27] on link "Copy Number" at bounding box center [248, 28] width 28 height 4
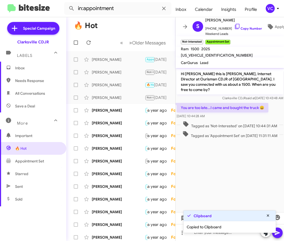
click at [203, 171] on cdk-virtual-scroll-viewport "Hi [PERSON_NAME] this is [PERSON_NAME], Internet Director at Ourisman CDJR of […" at bounding box center [229, 140] width 109 height 144
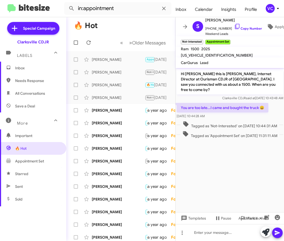
click at [232, 177] on cdk-virtual-scroll-viewport "Hi [PERSON_NAME] this is [PERSON_NAME], Internet Director at Ourisman CDJR of […" at bounding box center [229, 140] width 109 height 144
drag, startPoint x: 232, startPoint y: 175, endPoint x: 231, endPoint y: 172, distance: 2.9
click at [231, 173] on cdk-virtual-scroll-viewport "Hi [PERSON_NAME] this is [PERSON_NAME], Internet Director at Ourisman CDJR of […" at bounding box center [229, 140] width 109 height 144
click at [231, 172] on cdk-virtual-scroll-viewport "Hi [PERSON_NAME] this is [PERSON_NAME], Internet Director at Ourisman CDJR of […" at bounding box center [229, 140] width 109 height 144
click at [229, 167] on cdk-virtual-scroll-viewport "Hi [PERSON_NAME] this is [PERSON_NAME], Internet Director at Ourisman CDJR of […" at bounding box center [229, 140] width 109 height 144
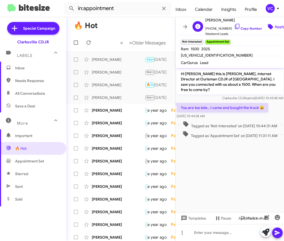
click at [276, 24] on span "Apply Tags" at bounding box center [283, 27] width 19 height 10
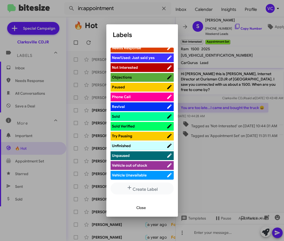
scroll to position [191, 0]
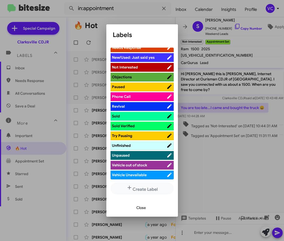
click at [145, 118] on span "Sold" at bounding box center [139, 116] width 55 height 5
click at [144, 126] on span "Sold Verified" at bounding box center [139, 125] width 55 height 5
click at [143, 210] on span "Close" at bounding box center [141, 208] width 10 height 10
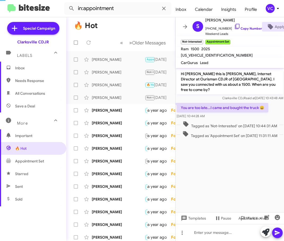
click at [229, 180] on cdk-virtual-scroll-viewport "Hi [PERSON_NAME] this is [PERSON_NAME], Internet Director at Ourisman CDJR of […" at bounding box center [229, 140] width 109 height 144
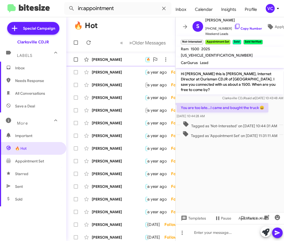
click at [126, 53] on span "[PERSON_NAME] 🔥 Hot Finished Yes 👍 a year ago Follow Up ?" at bounding box center [120, 59] width 109 height 13
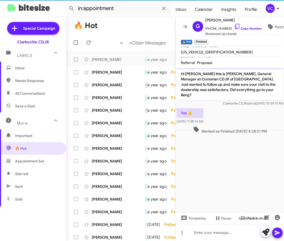
click at [244, 172] on cdk-virtual-scroll-viewport "Hi [PERSON_NAME] this is [PERSON_NAME], General Manager at Ourisman CDJR of [GE…" at bounding box center [229, 140] width 109 height 144
click at [239, 107] on div "Yes 👍 [DATE] 11:28:14 AM" at bounding box center [229, 116] width 109 height 18
click at [246, 189] on cdk-virtual-scroll-viewport "Hi [PERSON_NAME] this is [PERSON_NAME], General Manager at Ourisman CDJR of [GE…" at bounding box center [229, 140] width 109 height 144
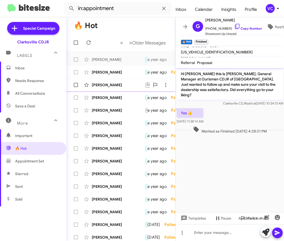
click at [108, 83] on div "[PERSON_NAME]" at bounding box center [118, 84] width 53 height 5
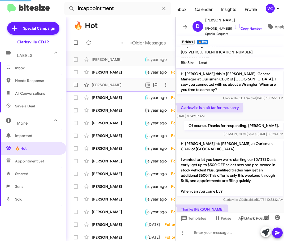
scroll to position [487, 0]
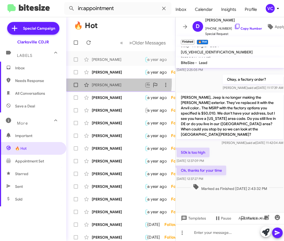
click at [108, 83] on div "[PERSON_NAME]" at bounding box center [118, 84] width 53 height 5
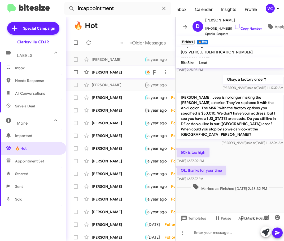
click at [109, 72] on div "[PERSON_NAME]" at bounding box center [118, 72] width 53 height 5
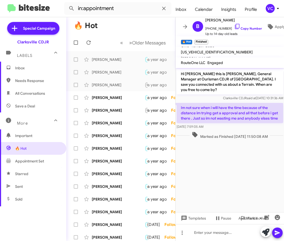
click at [235, 166] on cdk-virtual-scroll-viewport "Hi [PERSON_NAME] this is [PERSON_NAME], General Manager at Ourisman CDJR of [GE…" at bounding box center [229, 140] width 109 height 144
click at [21, 136] on span "Important" at bounding box center [37, 135] width 45 height 5
type input "in:important"
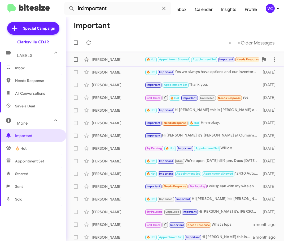
click at [180, 59] on span "Appointment Showed" at bounding box center [174, 59] width 30 height 3
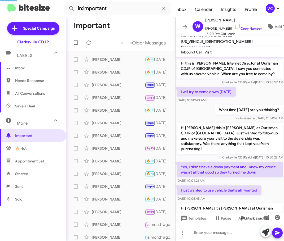
scroll to position [330, 0]
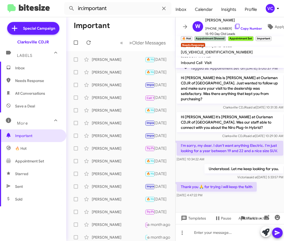
click at [219, 206] on div at bounding box center [229, 211] width 109 height 24
click at [245, 200] on div at bounding box center [229, 211] width 109 height 24
click at [247, 200] on div at bounding box center [229, 211] width 109 height 24
click at [222, 200] on div at bounding box center [229, 211] width 109 height 24
click at [207, 173] on p "Understood. Let me keep looking for you." at bounding box center [243, 169] width 79 height 10
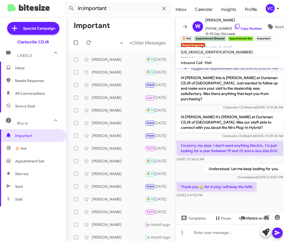
click at [248, 202] on div at bounding box center [229, 211] width 109 height 24
click at [255, 205] on div at bounding box center [229, 211] width 109 height 24
click at [224, 165] on p "Understood. Let me keep looking for you." at bounding box center [243, 169] width 79 height 10
click at [240, 211] on div at bounding box center [229, 211] width 109 height 24
click at [240, 210] on div at bounding box center [229, 211] width 109 height 24
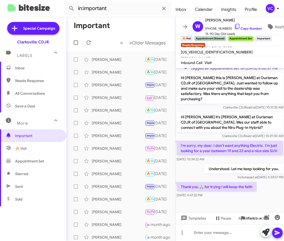
click at [240, 210] on div at bounding box center [229, 211] width 109 height 24
click at [150, 22] on mat-toolbar-row "Important" at bounding box center [120, 25] width 109 height 17
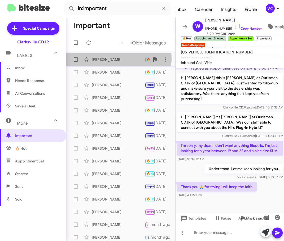
click at [110, 59] on div "[PERSON_NAME]" at bounding box center [118, 59] width 53 height 5
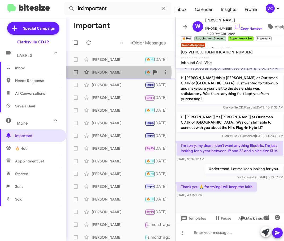
click at [114, 73] on div "[PERSON_NAME]" at bounding box center [118, 72] width 53 height 5
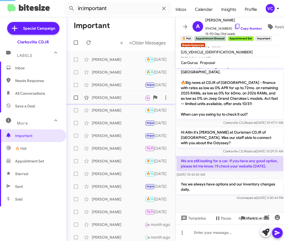
scroll to position [169, 0]
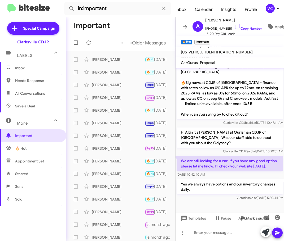
click at [240, 209] on div at bounding box center [229, 207] width 109 height 11
click at [33, 69] on span "Inbox" at bounding box center [37, 67] width 45 height 5
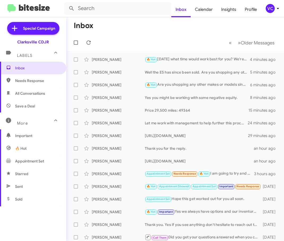
click at [167, 37] on mat-toolbar-row "« Previous » Next Older Messages" at bounding box center [174, 42] width 217 height 17
click at [116, 107] on div "[PERSON_NAME] Price 29,500 miles: 49364 15 minutes ago" at bounding box center [174, 110] width 209 height 11
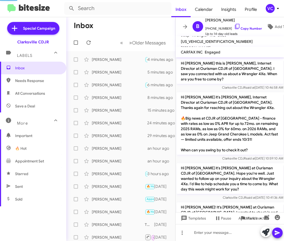
scroll to position [162, 0]
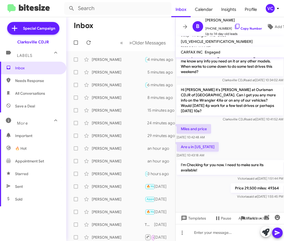
click at [202, 196] on div "Price 29,500 miles: 49364 [PERSON_NAME] said at [DATE] 1:55:45 PM" at bounding box center [229, 192] width 109 height 18
click at [205, 233] on div at bounding box center [229, 232] width 109 height 17
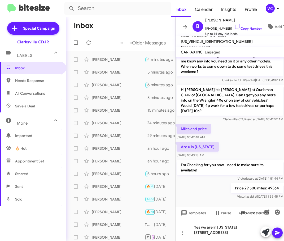
drag, startPoint x: 252, startPoint y: 227, endPoint x: 254, endPoint y: 84, distance: 143.6
click at [249, 69] on p "Hi [PERSON_NAME]! It's [PERSON_NAME] at Ourisman CDJR of [GEOGRAPHIC_DATA]. I w…" at bounding box center [229, 59] width 106 height 36
click at [248, 229] on div "Yes we are in [US_STATE] [STREET_ADDRESS]" at bounding box center [229, 230] width 109 height 22
click at [250, 236] on div "Yes we are in [US_STATE] [STREET_ADDRESS]" at bounding box center [229, 230] width 109 height 22
click at [279, 235] on icon at bounding box center [277, 233] width 6 height 6
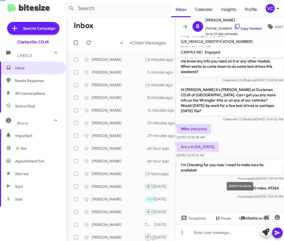
scroll to position [0, 0]
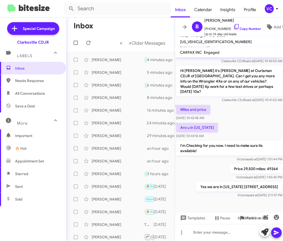
scroll to position [187, 0]
click at [247, 104] on div "Miles and price [DATE] 10:42:48 AM" at bounding box center [229, 113] width 109 height 18
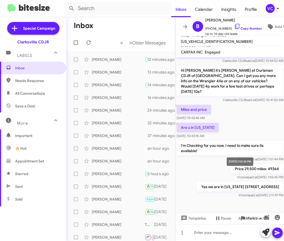
drag, startPoint x: 252, startPoint y: 170, endPoint x: 262, endPoint y: 108, distance: 62.8
click at [250, 166] on mat-tooltip-component "[DATE] 1:55:45 PM" at bounding box center [240, 162] width 34 height 16
click at [262, 106] on div "Miles and price [DATE] 10:42:48 AM" at bounding box center [229, 113] width 109 height 18
drag, startPoint x: 273, startPoint y: 76, endPoint x: 278, endPoint y: 70, distance: 8.1
click at [278, 70] on p "Hi [PERSON_NAME] it's [PERSON_NAME] at Ourisman CDJR of [GEOGRAPHIC_DATA]. Can …" at bounding box center [229, 81] width 106 height 31
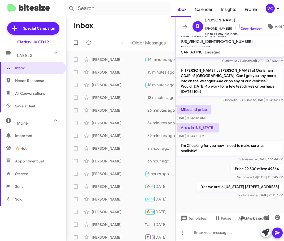
click at [269, 104] on div "Miles and price [DATE] 10:42:48 AM" at bounding box center [229, 113] width 109 height 18
click at [233, 116] on div "Hi [PERSON_NAME] this is [PERSON_NAME], Internet Director at Ourisman CDJR of […" at bounding box center [229, 37] width 109 height 323
click at [41, 78] on span "Needs Response" at bounding box center [33, 80] width 66 height 13
type input "in:needs-response"
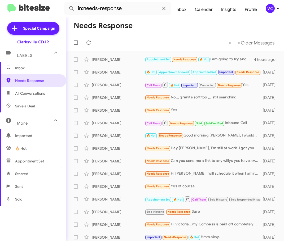
click at [176, 37] on mat-toolbar-row "« Previous » Next Older Messages" at bounding box center [174, 42] width 217 height 17
click at [127, 62] on div "[PERSON_NAME]" at bounding box center [118, 59] width 53 height 5
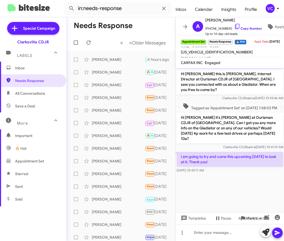
click at [240, 180] on cdk-virtual-scroll-viewport "Hi [PERSON_NAME] this is [PERSON_NAME], Internet Director at Ourisman CDJR of […" at bounding box center [229, 140] width 109 height 144
click at [236, 195] on cdk-virtual-scroll-viewport "Hi [PERSON_NAME] this is [PERSON_NAME], Internet Director at Ourisman CDJR of […" at bounding box center [229, 140] width 109 height 144
click at [235, 197] on cdk-virtual-scroll-viewport "Hi [PERSON_NAME] this is [PERSON_NAME], Internet Director at Ourisman CDJR of […" at bounding box center [229, 140] width 109 height 144
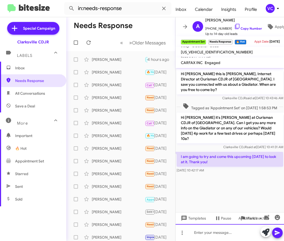
click at [218, 234] on div at bounding box center [229, 232] width 109 height 17
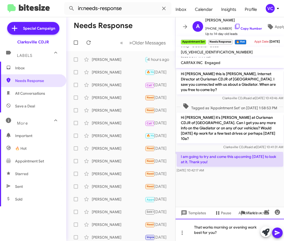
click at [231, 233] on div "That works morning or evening work best for you?" at bounding box center [229, 230] width 109 height 22
click at [238, 233] on div "That works morning or evening work best for you?" at bounding box center [229, 230] width 108 height 22
click at [232, 235] on div "That works morning or evening work best for you?" at bounding box center [229, 230] width 108 height 22
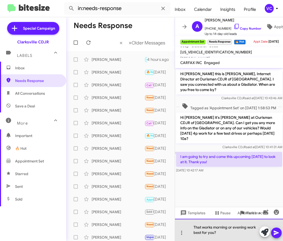
click at [230, 236] on div "That works morning or evening work best for you?" at bounding box center [229, 230] width 108 height 22
click at [231, 236] on div "That works morning or evening work best for you?" at bounding box center [229, 230] width 108 height 22
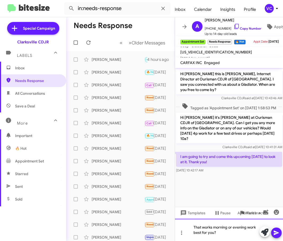
click at [231, 236] on div "That works morning or evening work best for you?" at bounding box center [229, 230] width 108 height 22
click at [273, 232] on button at bounding box center [276, 233] width 11 height 11
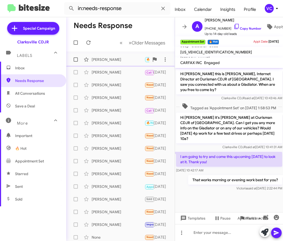
click at [121, 58] on div "[PERSON_NAME]" at bounding box center [118, 59] width 53 height 5
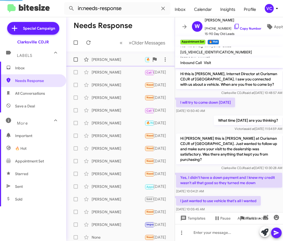
scroll to position [341, 0]
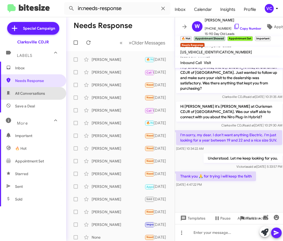
click at [35, 95] on span "All Conversations" at bounding box center [30, 93] width 30 height 5
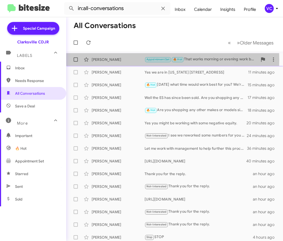
click at [122, 60] on div "[PERSON_NAME]" at bounding box center [118, 59] width 53 height 5
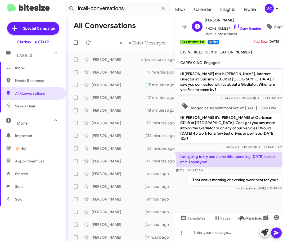
click at [246, 24] on span "[PHONE_NUMBER] Copy Number" at bounding box center [233, 27] width 57 height 8
click at [244, 26] on link "Copy Number" at bounding box center [248, 28] width 28 height 4
click at [247, 186] on span "said at" at bounding box center [251, 188] width 9 height 4
click at [209, 198] on cdk-virtual-scroll-viewport "Hi [PERSON_NAME] this is [PERSON_NAME], Internet Director at Ourisman CDJR of […" at bounding box center [229, 140] width 108 height 144
click at [215, 197] on cdk-virtual-scroll-viewport "Hi [PERSON_NAME] this is [PERSON_NAME], Internet Director at Ourisman CDJR of […" at bounding box center [229, 140] width 108 height 144
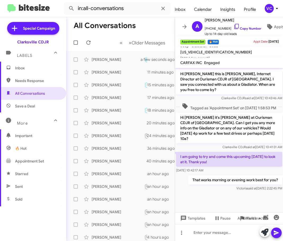
click at [30, 79] on span "Needs Response" at bounding box center [37, 80] width 45 height 5
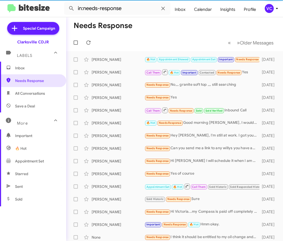
click at [154, 33] on mat-toolbar-row "Needs Response" at bounding box center [174, 25] width 217 height 17
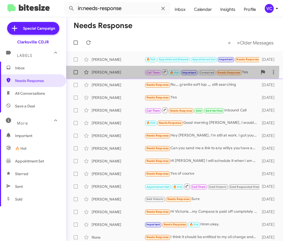
click at [109, 68] on div "[PERSON_NAME] Call Them 🔥 Hot Important Contacted Needs Response Yes [DATE]" at bounding box center [174, 72] width 208 height 11
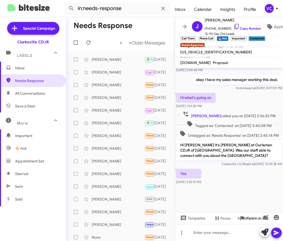
scroll to position [250, 0]
click at [234, 181] on div "Yes [DATE] 3:32:15 PM" at bounding box center [229, 177] width 108 height 18
click at [234, 182] on div "Yes [DATE] 3:32:15 PM" at bounding box center [229, 177] width 108 height 18
click at [234, 183] on div "Yes [DATE] 3:32:15 PM" at bounding box center [229, 177] width 108 height 18
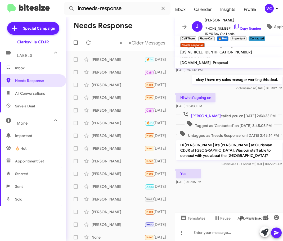
click at [242, 184] on div "Yes [DATE] 3:32:15 PM" at bounding box center [229, 177] width 108 height 18
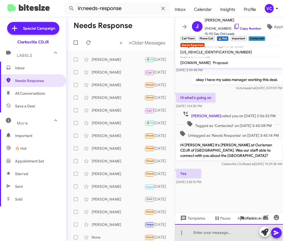
click at [220, 235] on div at bounding box center [229, 232] width 108 height 17
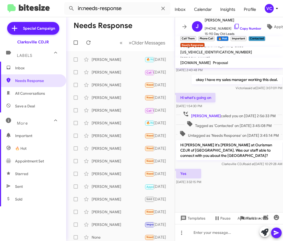
drag, startPoint x: 236, startPoint y: 185, endPoint x: 250, endPoint y: 164, distance: 24.8
click at [236, 180] on div "Yes [DATE] 3:32:15 PM" at bounding box center [229, 177] width 108 height 18
click at [206, 44] on span "×" at bounding box center [204, 43] width 4 height 6
click at [230, 38] on span "×" at bounding box center [228, 36] width 4 height 6
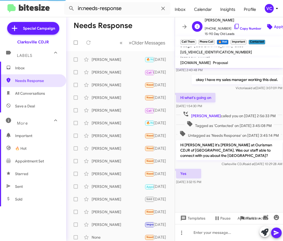
click at [269, 26] on icon at bounding box center [269, 26] width 5 height 5
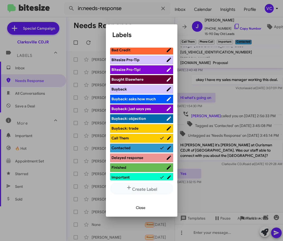
scroll to position [0, 0]
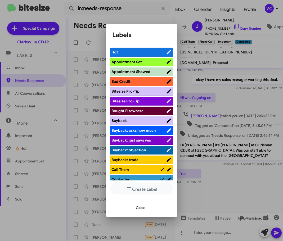
click at [134, 109] on span "Bought Elsewhere" at bounding box center [128, 111] width 32 height 5
click at [143, 207] on span "Close" at bounding box center [141, 208] width 10 height 10
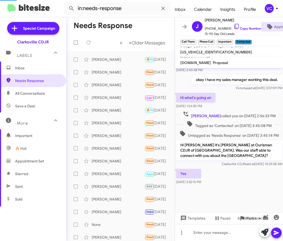
click at [241, 194] on div at bounding box center [229, 199] width 108 height 26
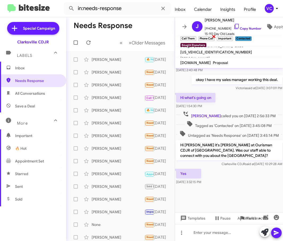
click at [216, 37] on span "×" at bounding box center [214, 36] width 4 height 6
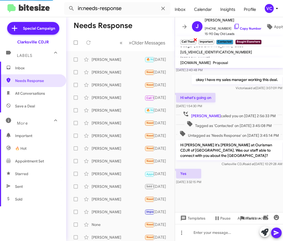
click at [198, 37] on span "×" at bounding box center [195, 39] width 4 height 6
click at [259, 188] on div at bounding box center [229, 199] width 108 height 26
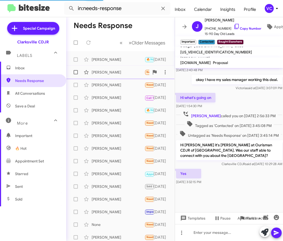
click at [118, 73] on div "[PERSON_NAME]" at bounding box center [118, 72] width 53 height 5
click at [99, 63] on div "[PERSON_NAME] 🔥 Hot Appointment Showed Appointment Set Important Needs Response…" at bounding box center [120, 59] width 100 height 11
click at [245, 180] on div "Yes [DATE] 3:32:15 PM" at bounding box center [229, 177] width 108 height 18
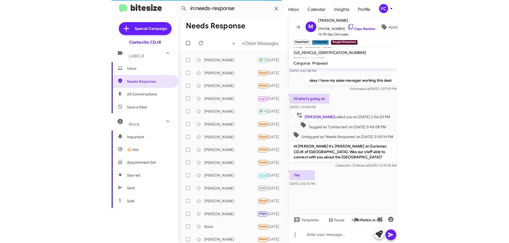
scroll to position [95, 0]
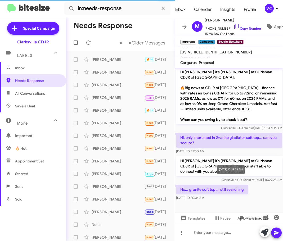
click at [255, 182] on span "Clarksville CDJR said at [DATE] 10:29:28 AM" at bounding box center [251, 180] width 61 height 4
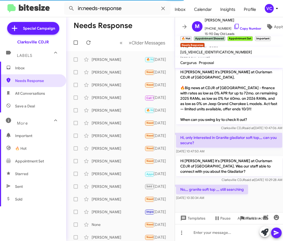
click at [268, 137] on p "Hi, only interested in Granite gladiator soft top,,, can you secure?" at bounding box center [229, 140] width 106 height 15
click at [264, 183] on div "Hi [PERSON_NAME] it's [PERSON_NAME] at Ourisman CDJR of [GEOGRAPHIC_DATA]. Was …" at bounding box center [229, 169] width 108 height 29
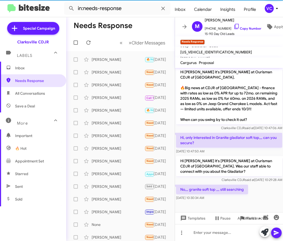
click at [262, 186] on div "No,,, granite soft top ,,, still searching [DATE] 10:30:34 AM" at bounding box center [229, 193] width 108 height 18
click at [256, 183] on div "Hi [PERSON_NAME] it's [PERSON_NAME] at Ourisman CDJR of [GEOGRAPHIC_DATA]. Was …" at bounding box center [229, 169] width 108 height 29
drag, startPoint x: 223, startPoint y: 150, endPoint x: 222, endPoint y: 153, distance: 3.0
click at [222, 153] on div "[DATE] 10:47:50 AM" at bounding box center [229, 151] width 106 height 5
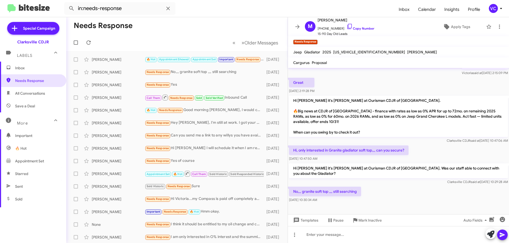
scroll to position [45, 0]
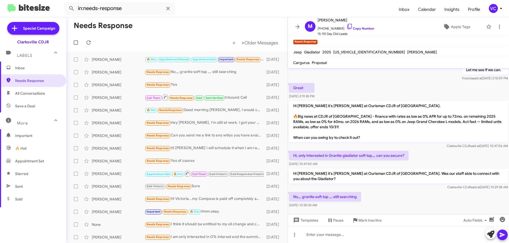
click at [146, 31] on mat-toolbar-row "Needs Response" at bounding box center [176, 25] width 221 height 17
click at [41, 95] on span "All Conversations" at bounding box center [30, 93] width 30 height 5
type input "in:all-conversations"
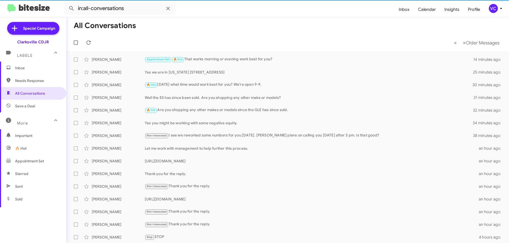
click at [261, 39] on mat-toolbar-row "« Previous » Next Older Messages" at bounding box center [287, 42] width 442 height 17
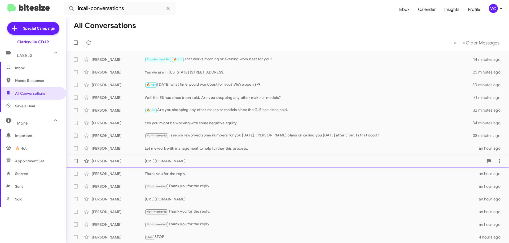
click at [132, 163] on div "[PERSON_NAME]" at bounding box center [118, 161] width 53 height 5
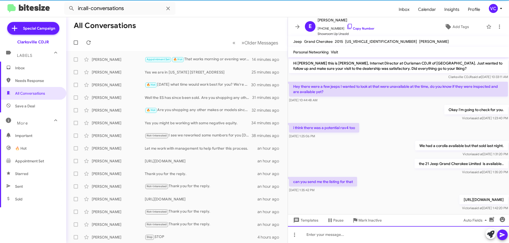
click at [373, 231] on div at bounding box center [398, 234] width 221 height 17
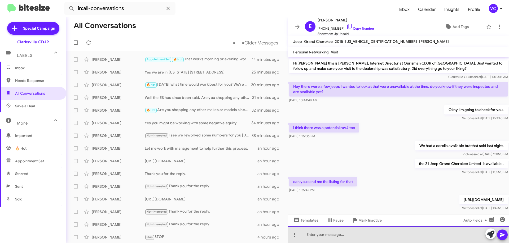
click at [374, 235] on div at bounding box center [398, 234] width 221 height 17
click at [374, 235] on div "Are you debating this vehicle?" at bounding box center [398, 234] width 221 height 17
click at [413, 238] on div "Are you debating this vehicle? Is this what you are shopping ofor?" at bounding box center [398, 234] width 221 height 17
click at [424, 234] on div "Are you debating this vehicle? Is this what you are shopping for?" at bounding box center [398, 234] width 221 height 17
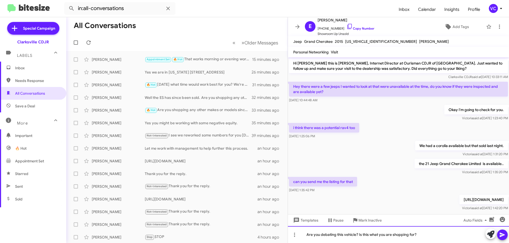
click at [439, 235] on div "Are you debating this vehicle? Is this what you are shopping for?" at bounding box center [398, 234] width 221 height 17
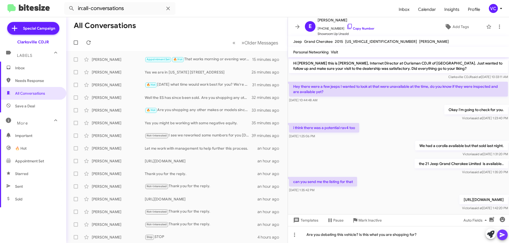
click at [497, 235] on button at bounding box center [502, 235] width 11 height 11
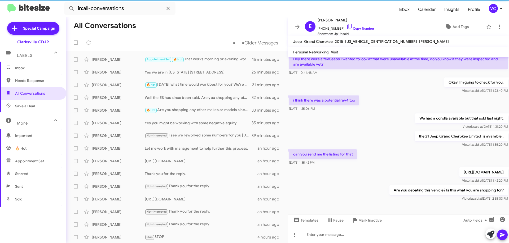
drag, startPoint x: 385, startPoint y: 147, endPoint x: 383, endPoint y: 145, distance: 3.0
click at [385, 149] on div "can you send me the listing for that [DATE] 1:35:42 PM" at bounding box center [398, 158] width 221 height 18
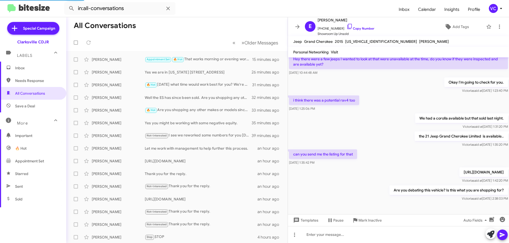
drag, startPoint x: 150, startPoint y: 37, endPoint x: 144, endPoint y: 38, distance: 5.9
click at [149, 37] on mat-toolbar-row "« Previous » Next Older Messages" at bounding box center [176, 42] width 221 height 17
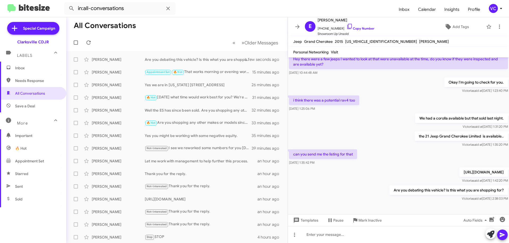
click at [39, 216] on div "Special Campaign Clarksville CDJR Labels Inbox Needs Response All Conversations…" at bounding box center [33, 129] width 66 height 224
click at [162, 42] on mat-toolbar-row "« Previous » Next Older Messages" at bounding box center [176, 42] width 221 height 17
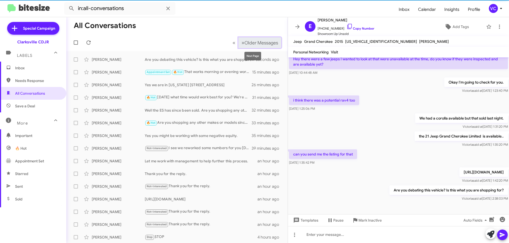
click at [248, 43] on span "Older Messages" at bounding box center [261, 43] width 34 height 6
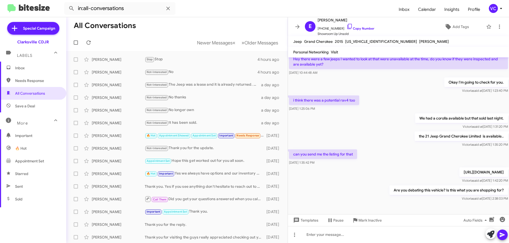
drag, startPoint x: 393, startPoint y: 138, endPoint x: 384, endPoint y: 137, distance: 9.6
click at [393, 138] on div "the 21 Jeep Grand Cherokee Limited is available.. [PERSON_NAME] said at [DATE] …" at bounding box center [398, 140] width 221 height 18
click at [393, 141] on div "the 21 Jeep Grand Cherokee Limited is available.. [PERSON_NAME] said at [DATE] …" at bounding box center [398, 140] width 221 height 18
click at [372, 203] on div at bounding box center [398, 209] width 221 height 12
